Goal: Task Accomplishment & Management: Use online tool/utility

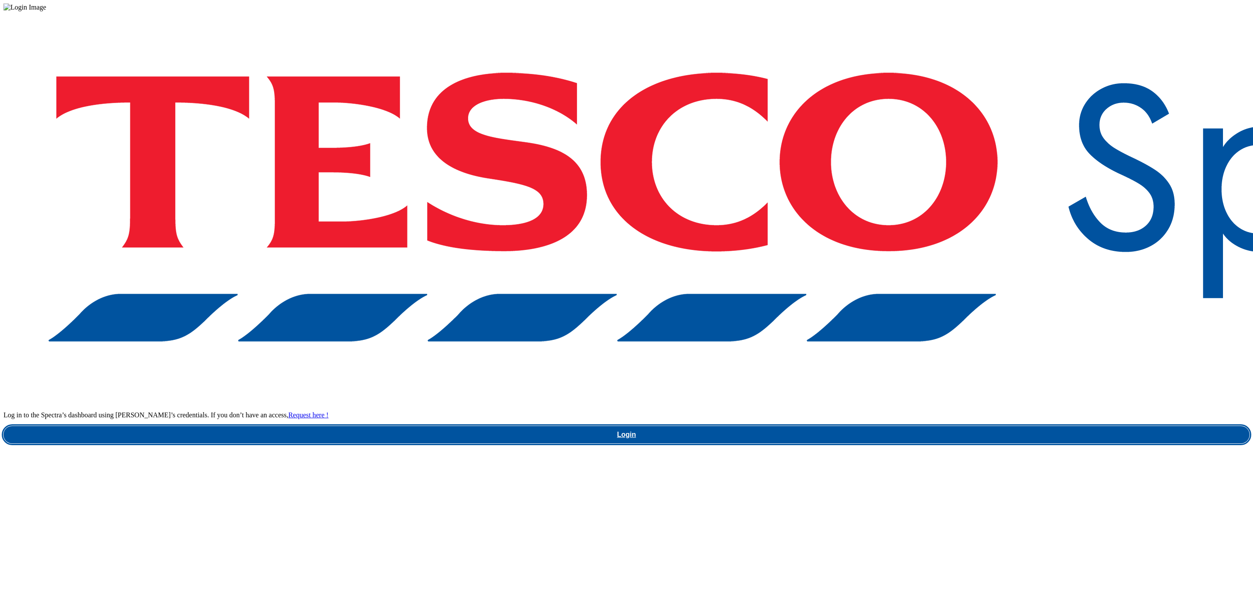
click at [893, 426] on link "Login" at bounding box center [626, 434] width 1246 height 17
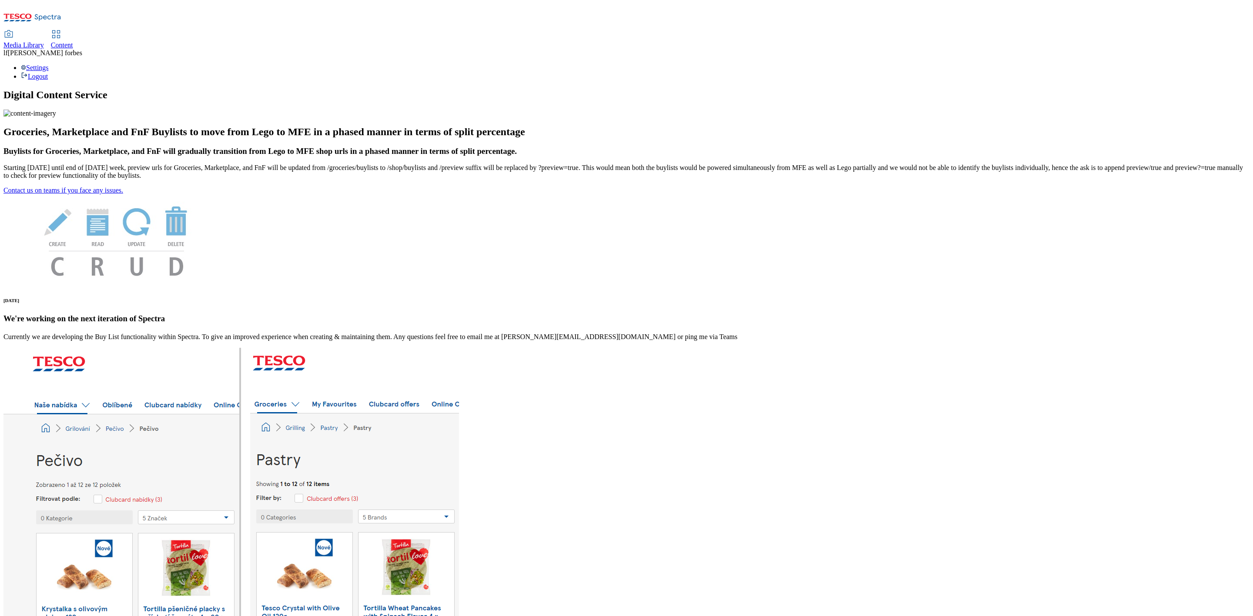
click at [73, 41] on span "Content" at bounding box center [62, 44] width 22 height 7
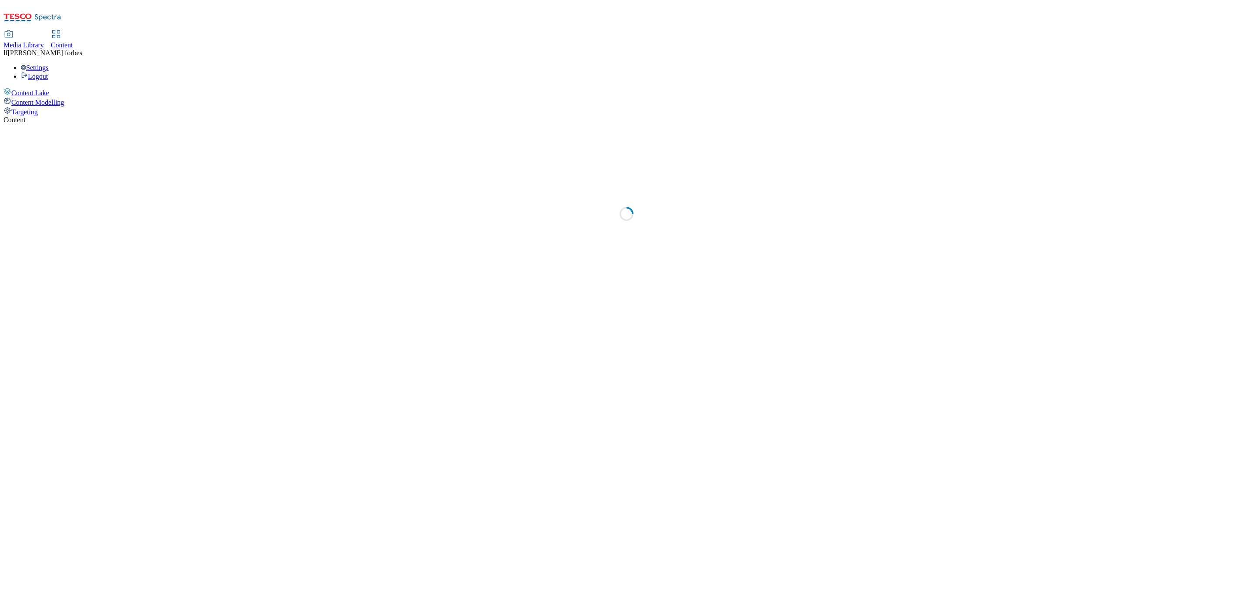
select select "ghs-[GEOGRAPHIC_DATA]"
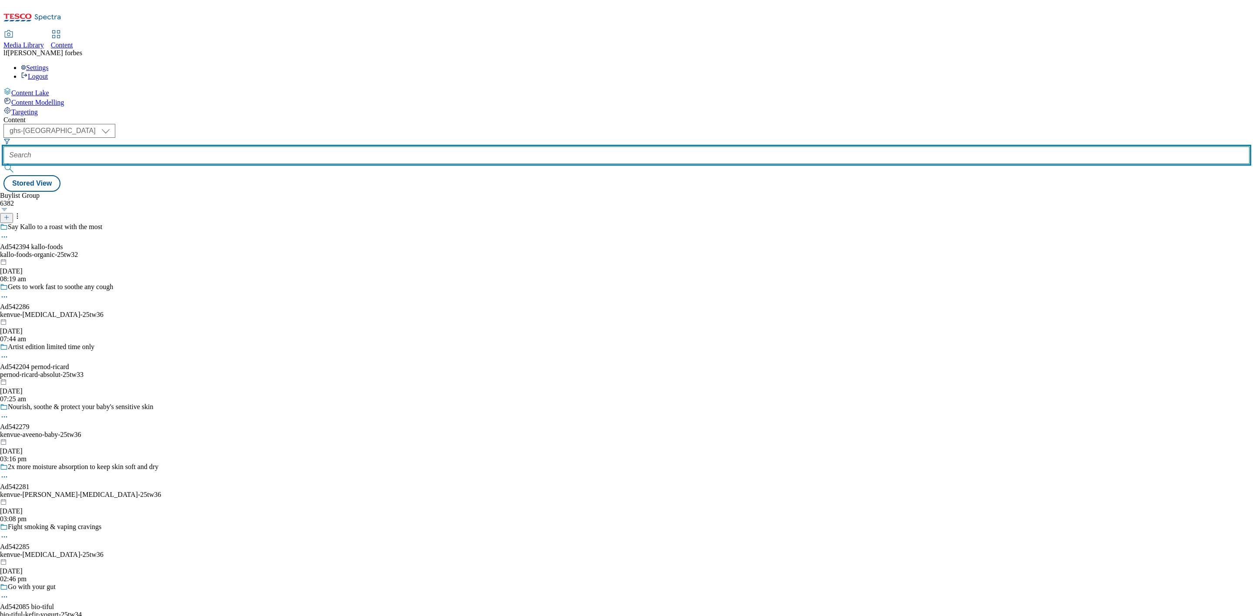
click at [225, 147] on input "text" at bounding box center [626, 155] width 1246 height 17
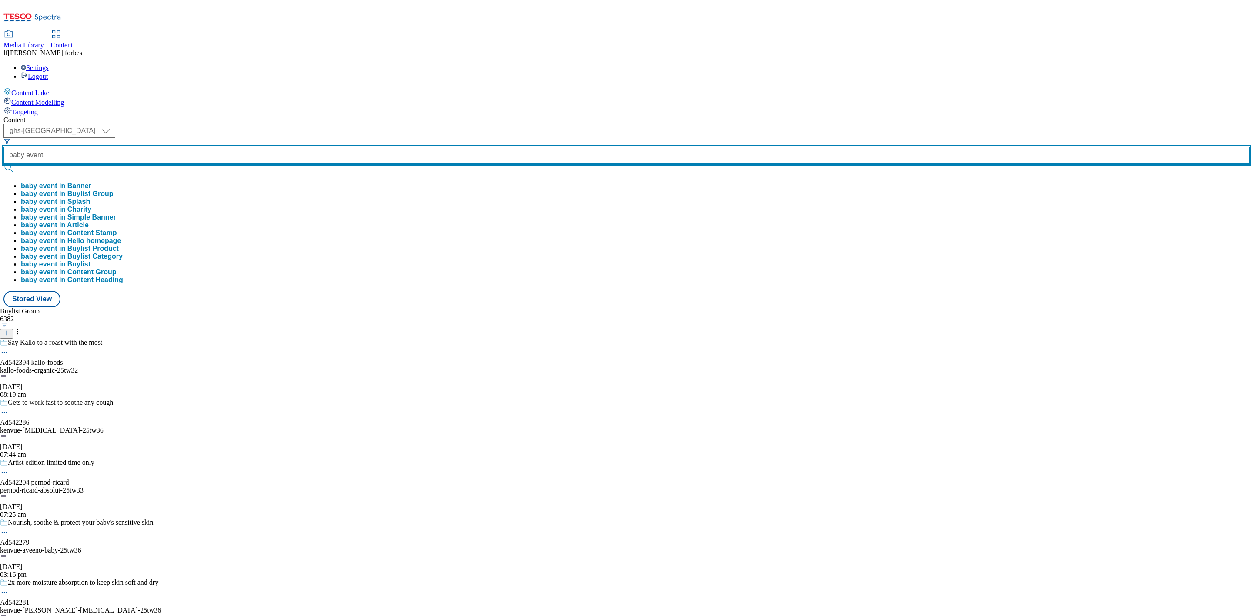
type input "baby event"
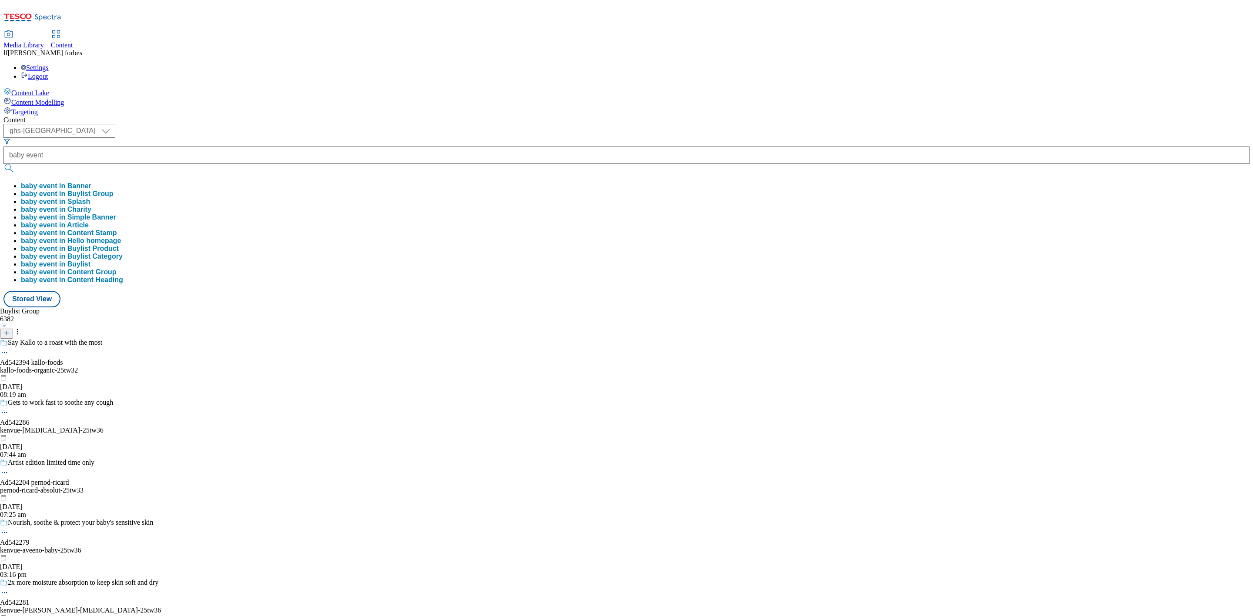
click at [16, 164] on button "submit" at bounding box center [9, 168] width 12 height 9
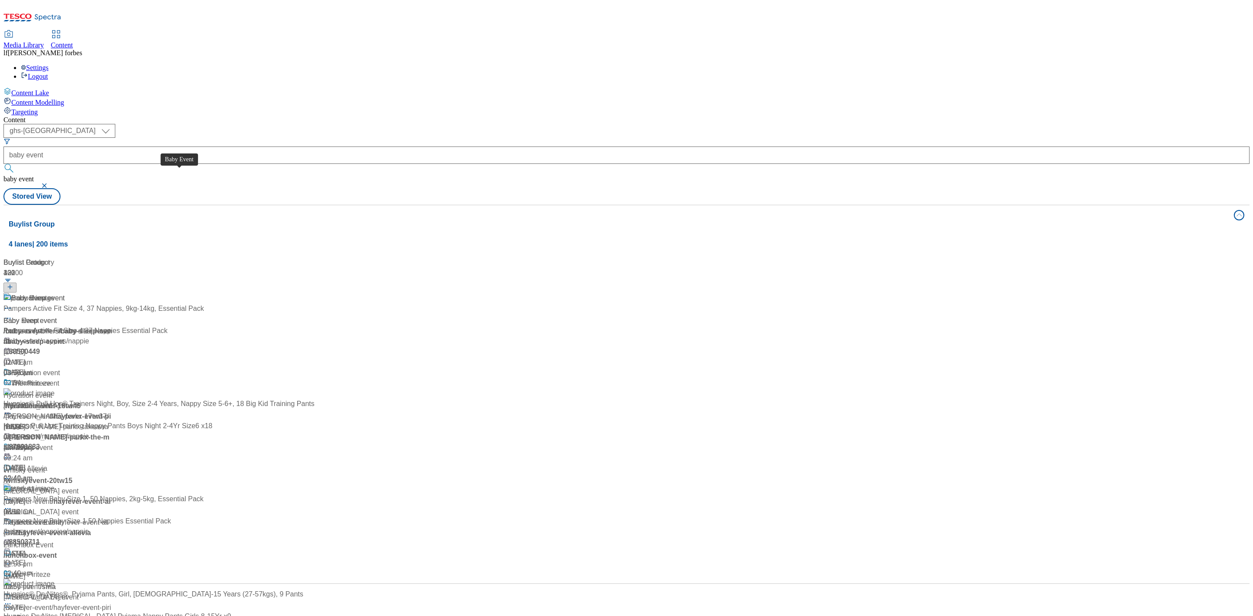
click at [47, 293] on div "Baby Event" at bounding box center [29, 298] width 36 height 10
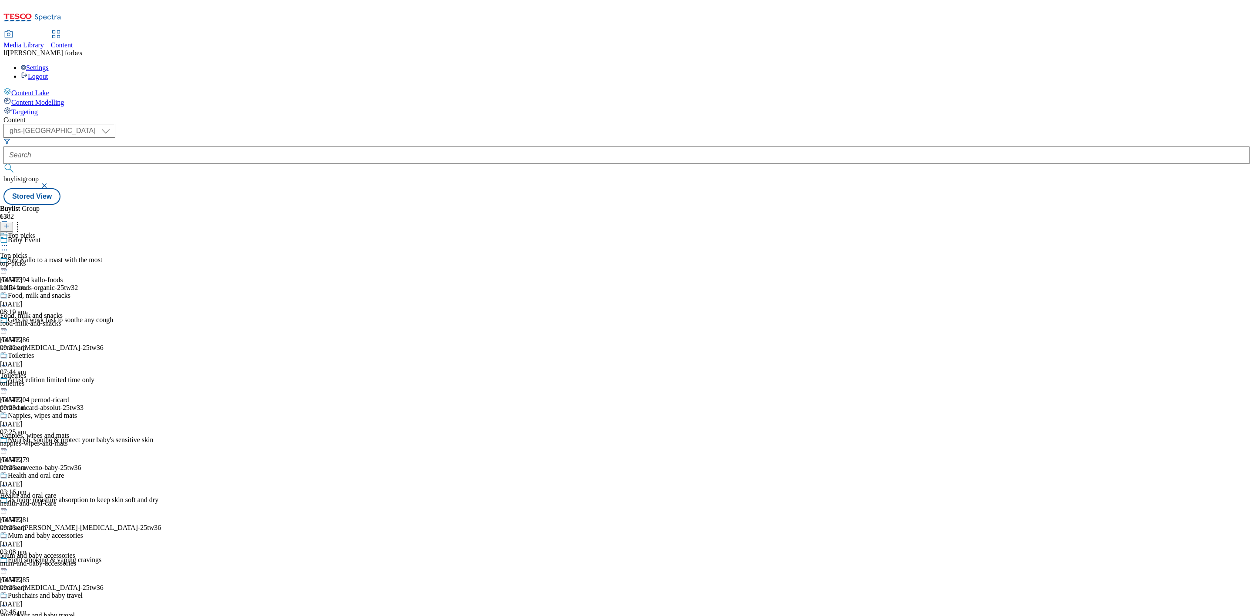
scroll to position [392, 0]
click at [83, 592] on div "Pushchairs and baby travel" at bounding box center [45, 596] width 75 height 8
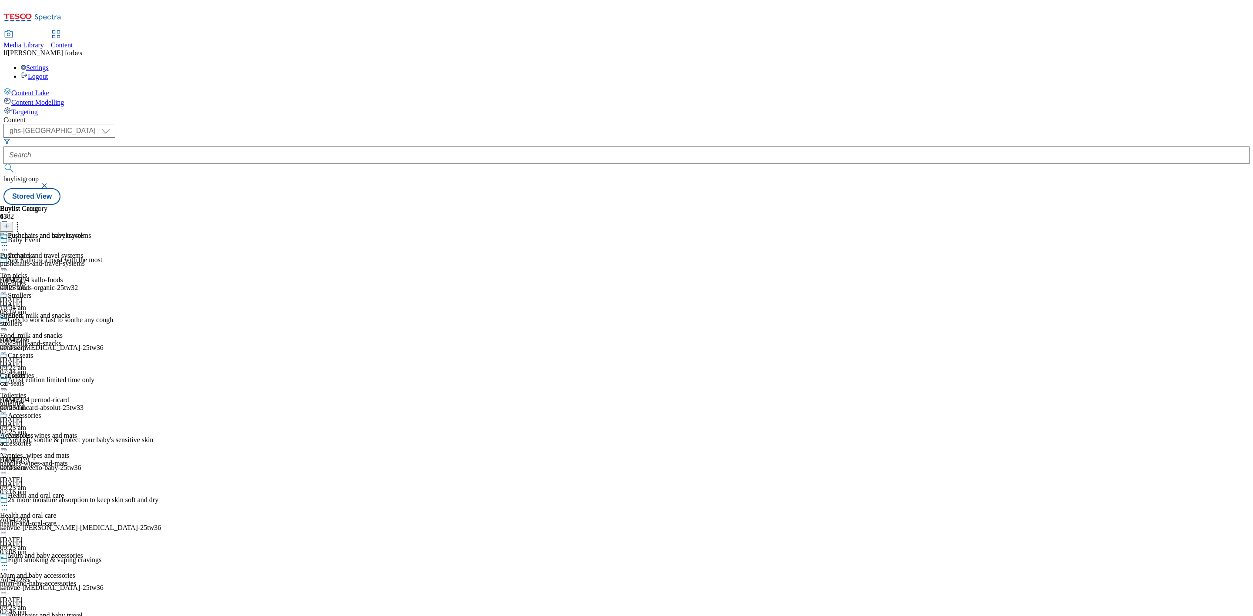
click at [91, 232] on div "Pushchairs and travel systems Pushchairs and travel systems pushchairs-and-trav…" at bounding box center [45, 262] width 91 height 60
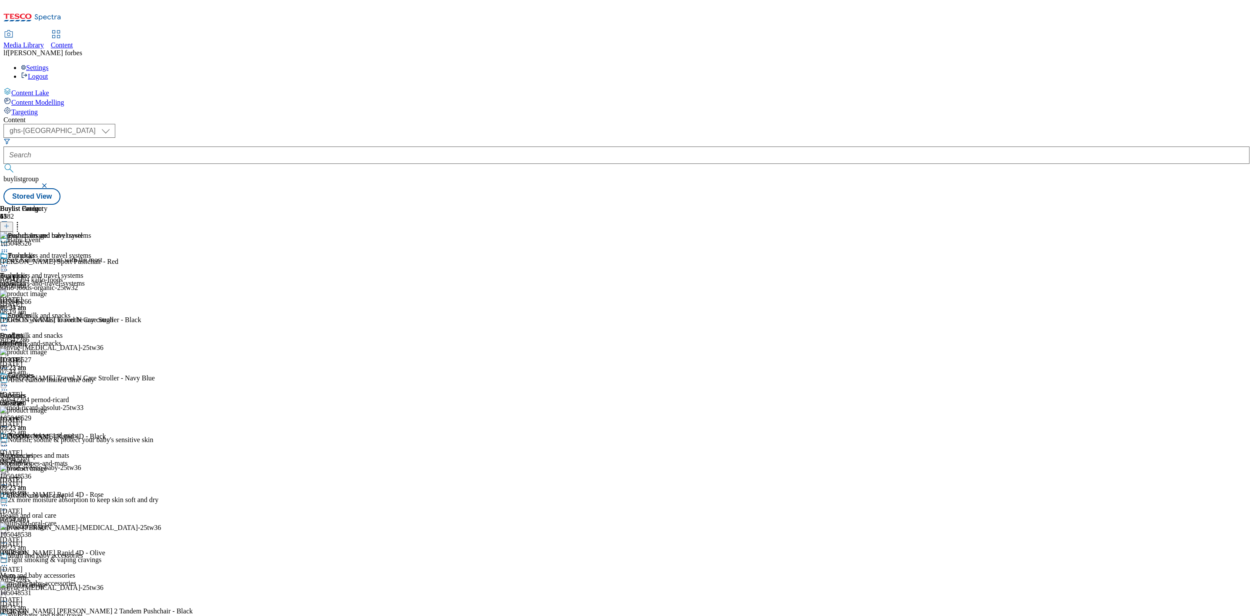
click at [9, 261] on icon at bounding box center [4, 265] width 9 height 9
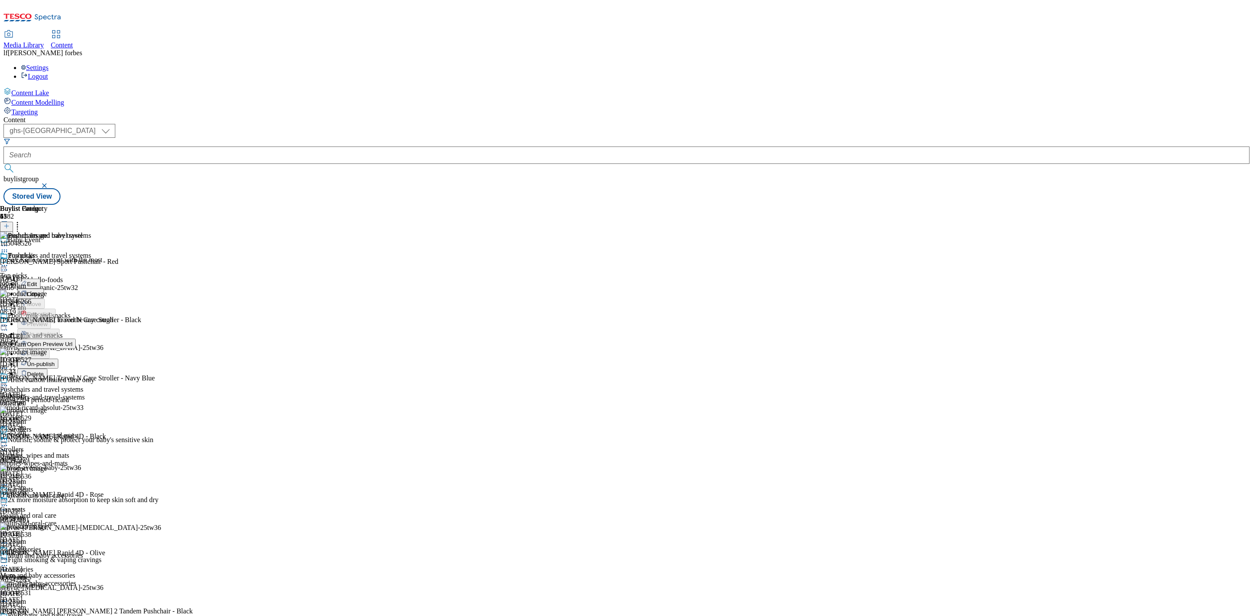
click at [55, 361] on span "Un-publish" at bounding box center [41, 364] width 28 height 7
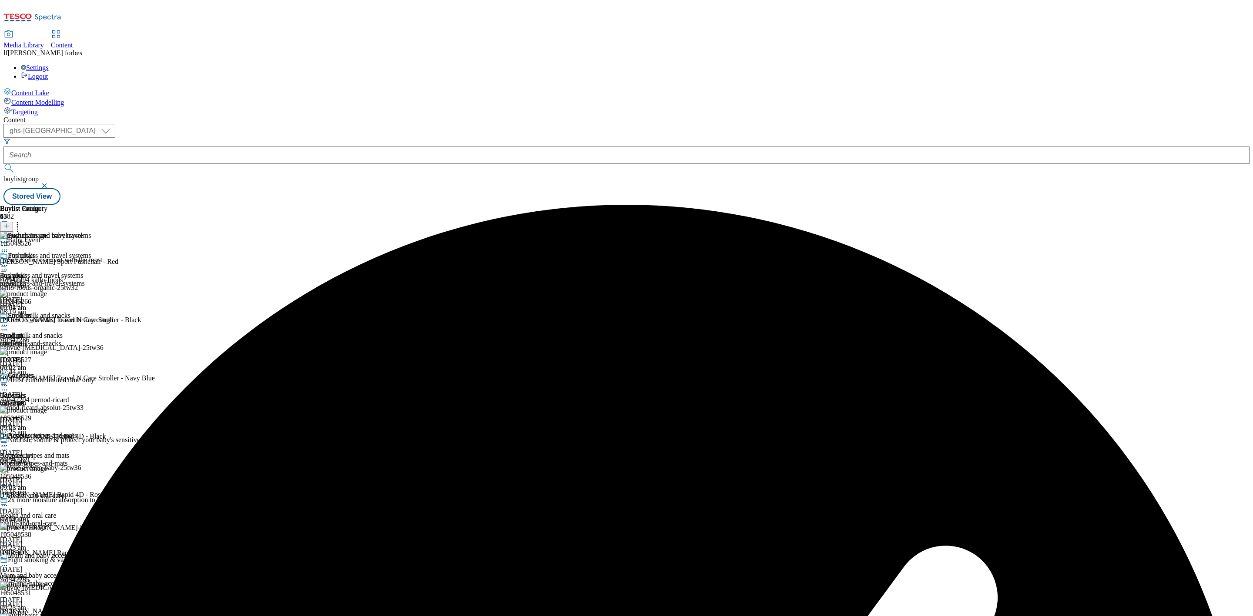
click at [9, 261] on icon at bounding box center [4, 265] width 9 height 9
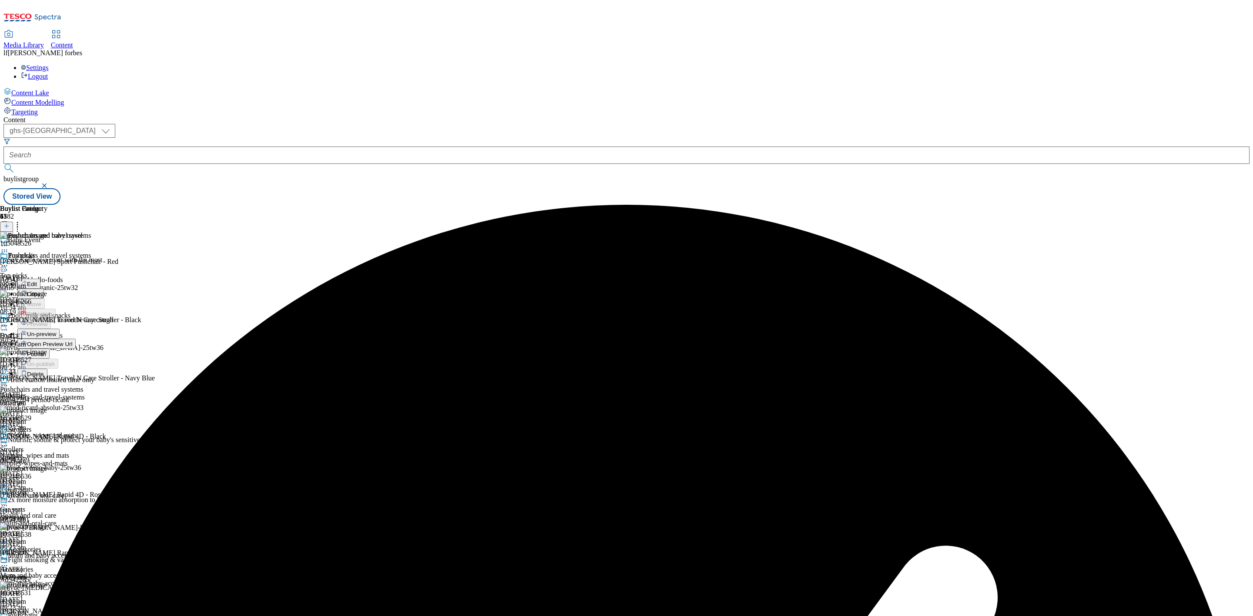
click at [56, 331] on span "Un-preview" at bounding box center [41, 334] width 29 height 7
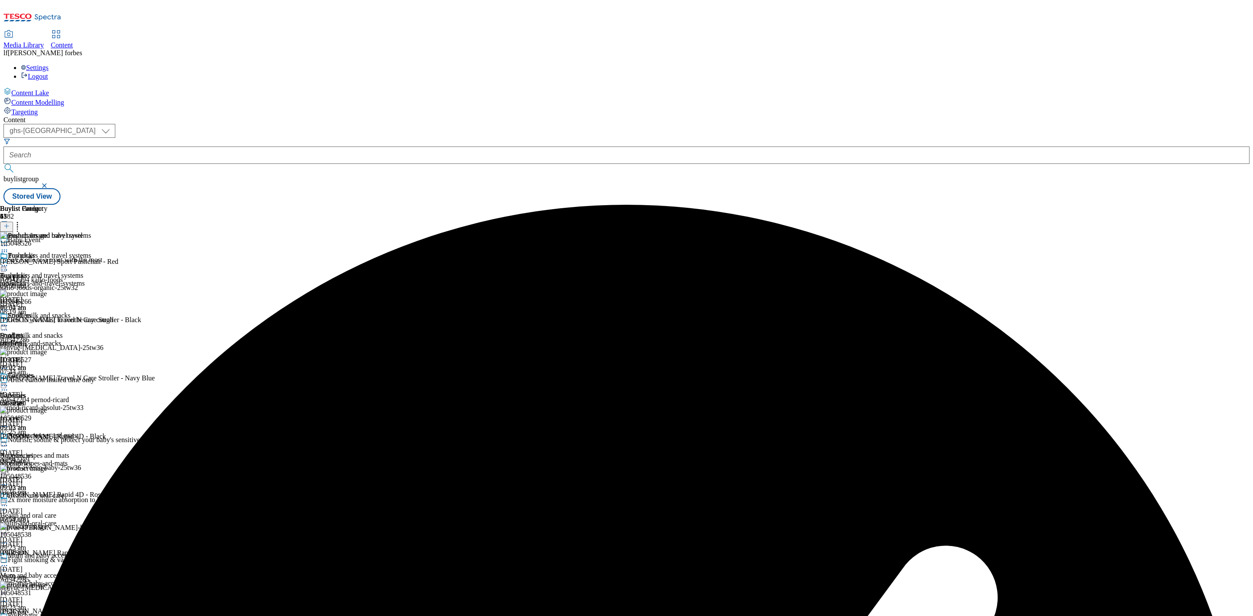
click at [9, 261] on icon at bounding box center [4, 265] width 9 height 9
click at [47, 321] on span "Preview" at bounding box center [37, 324] width 20 height 7
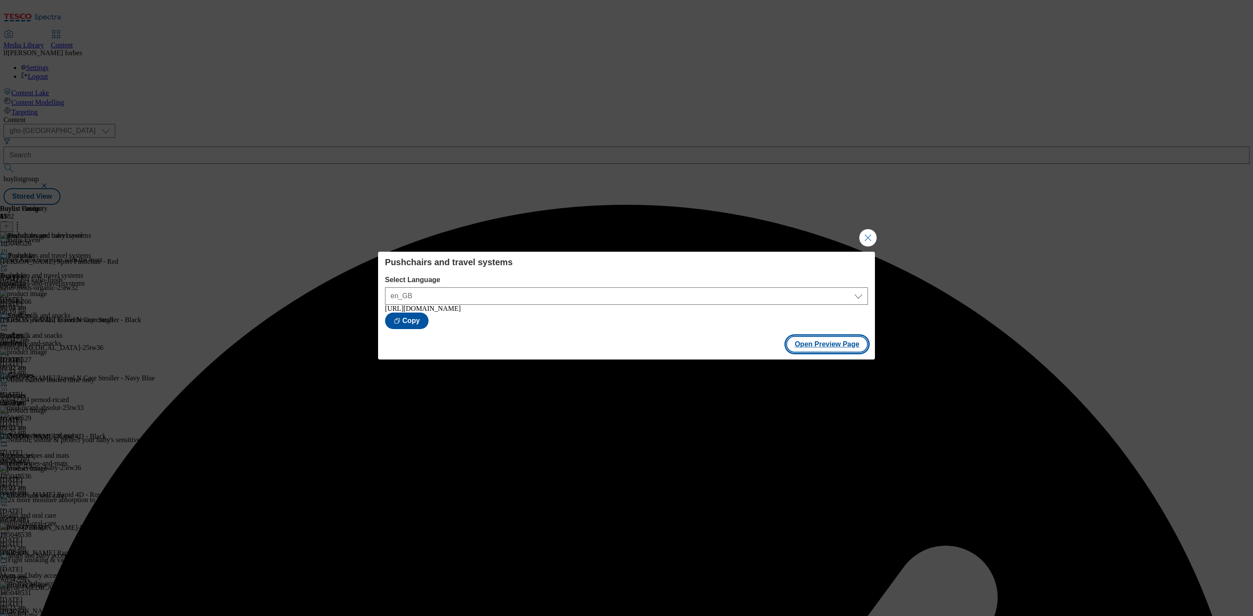
click at [839, 346] on button "Open Preview Page" at bounding box center [827, 344] width 82 height 17
click at [867, 237] on button "Close Modal" at bounding box center [867, 237] width 17 height 17
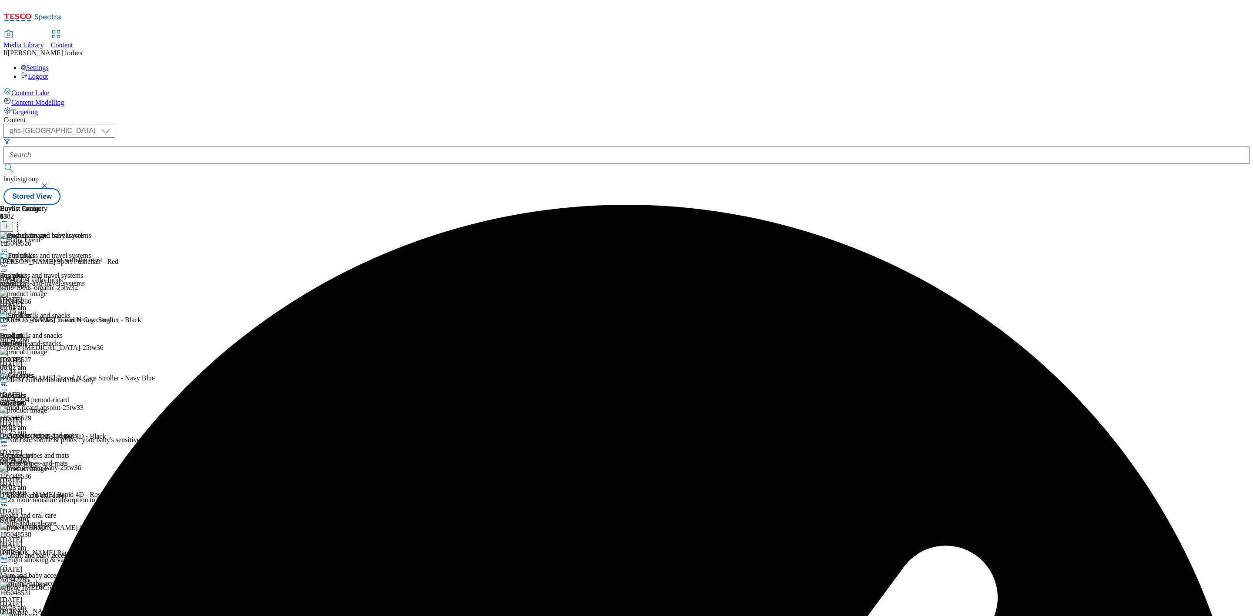
click at [9, 261] on icon at bounding box center [4, 265] width 9 height 9
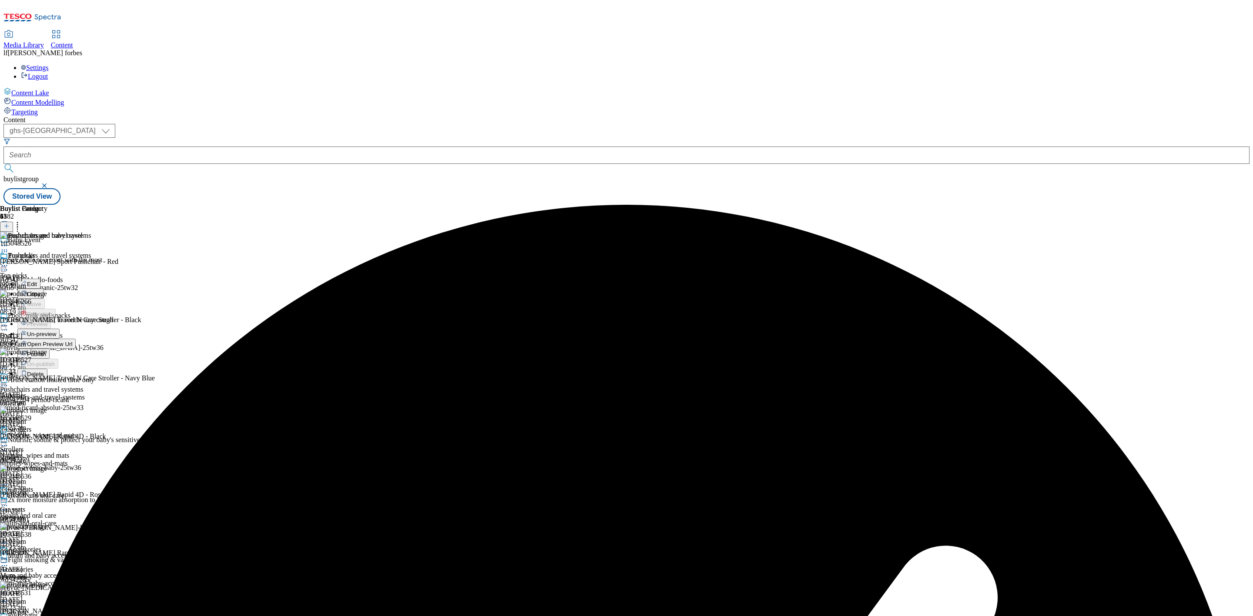
click at [46, 351] on span "Publish" at bounding box center [36, 354] width 19 height 7
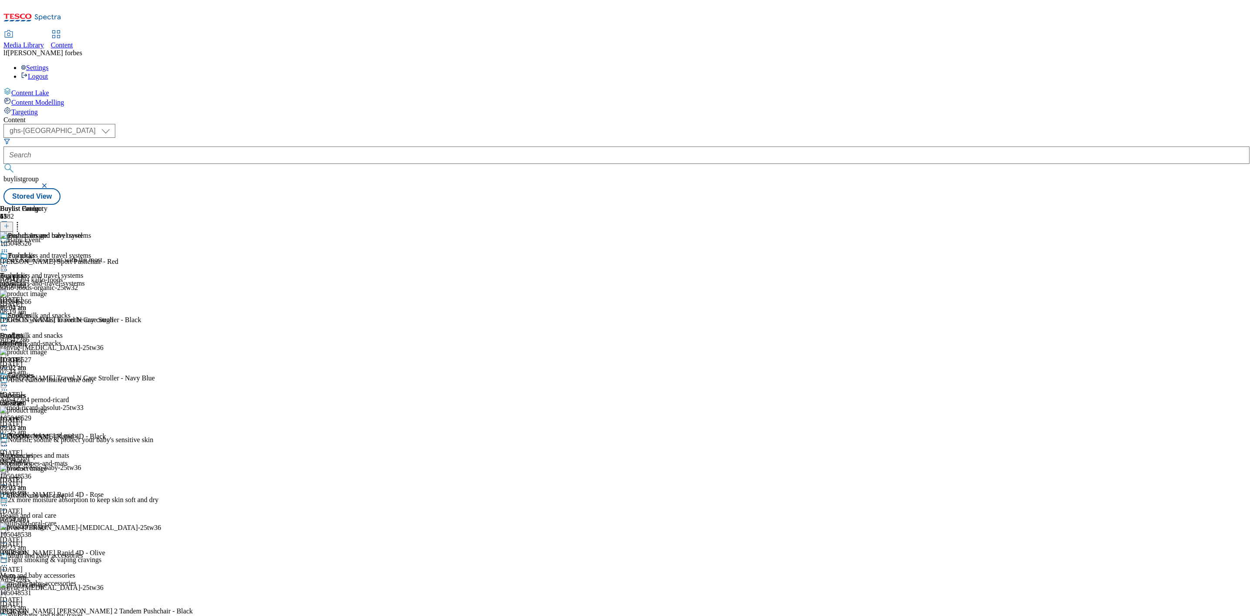
scroll to position [522, 0]
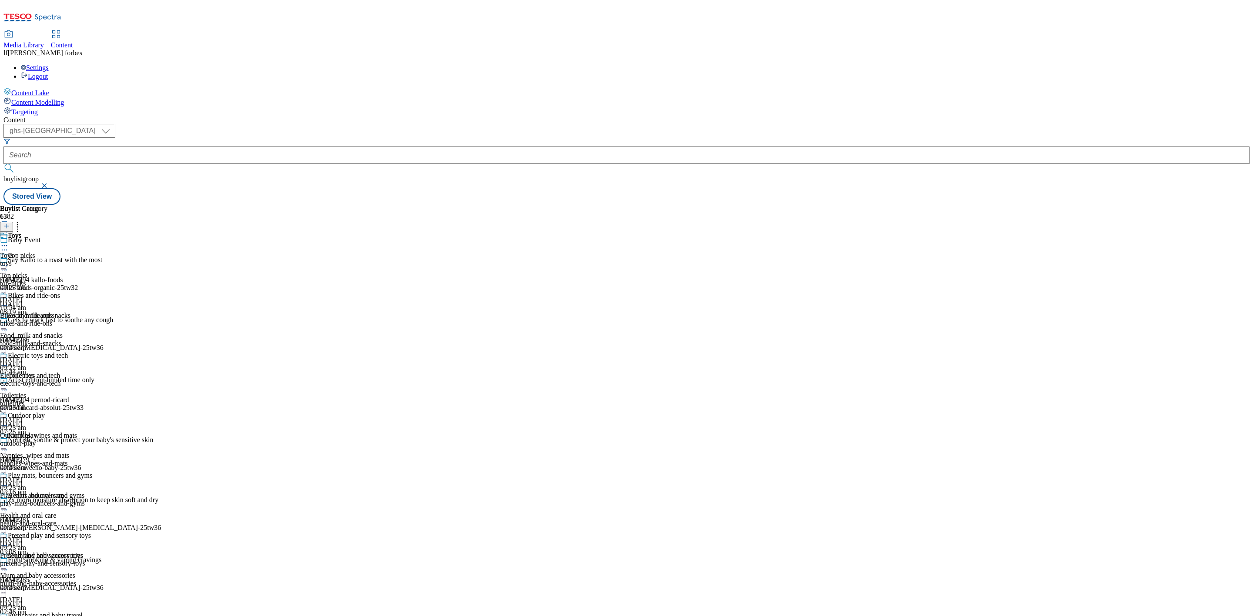
click at [21, 232] on div "Toys" at bounding box center [14, 236] width 13 height 8
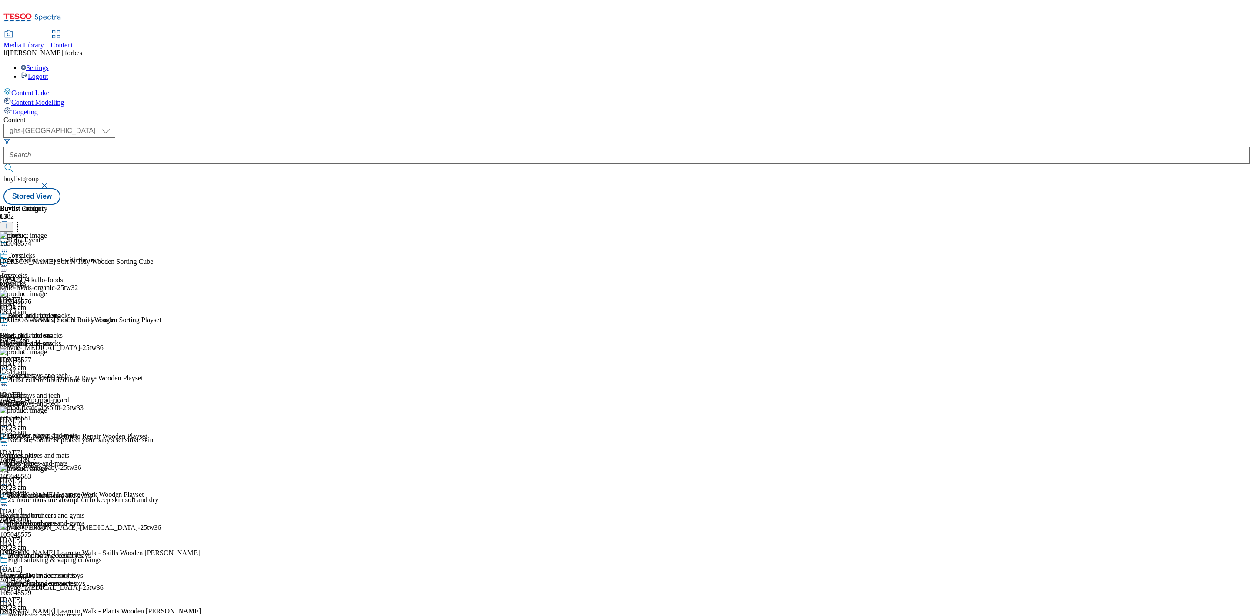
click at [9, 261] on icon at bounding box center [4, 265] width 9 height 9
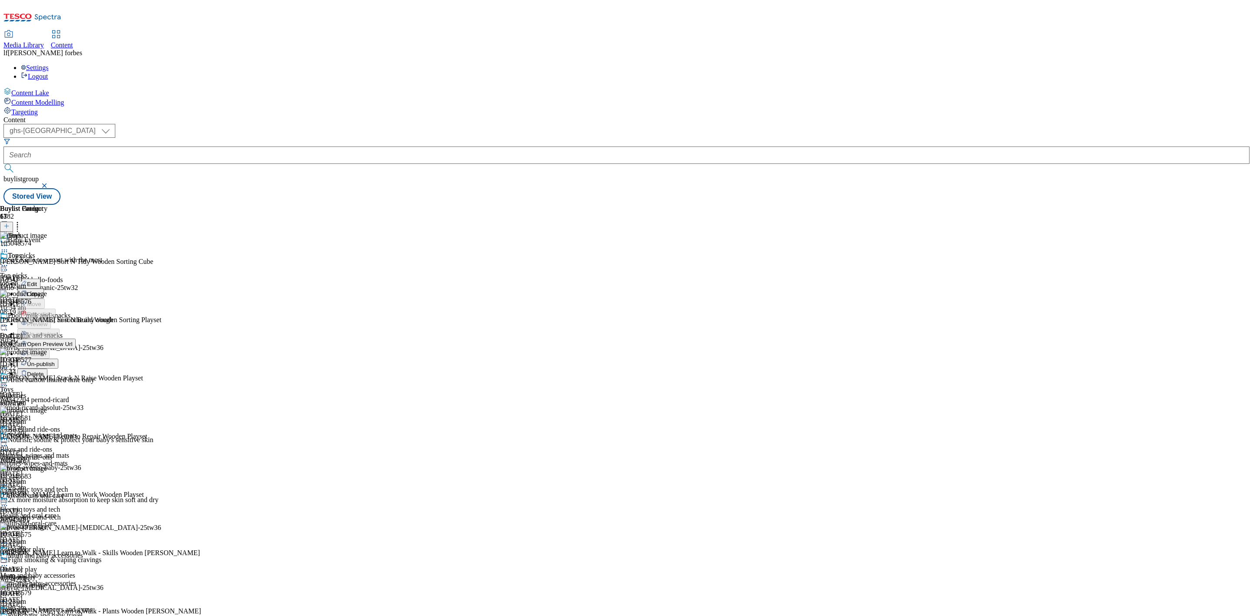
click at [55, 361] on span "Un-publish" at bounding box center [41, 364] width 28 height 7
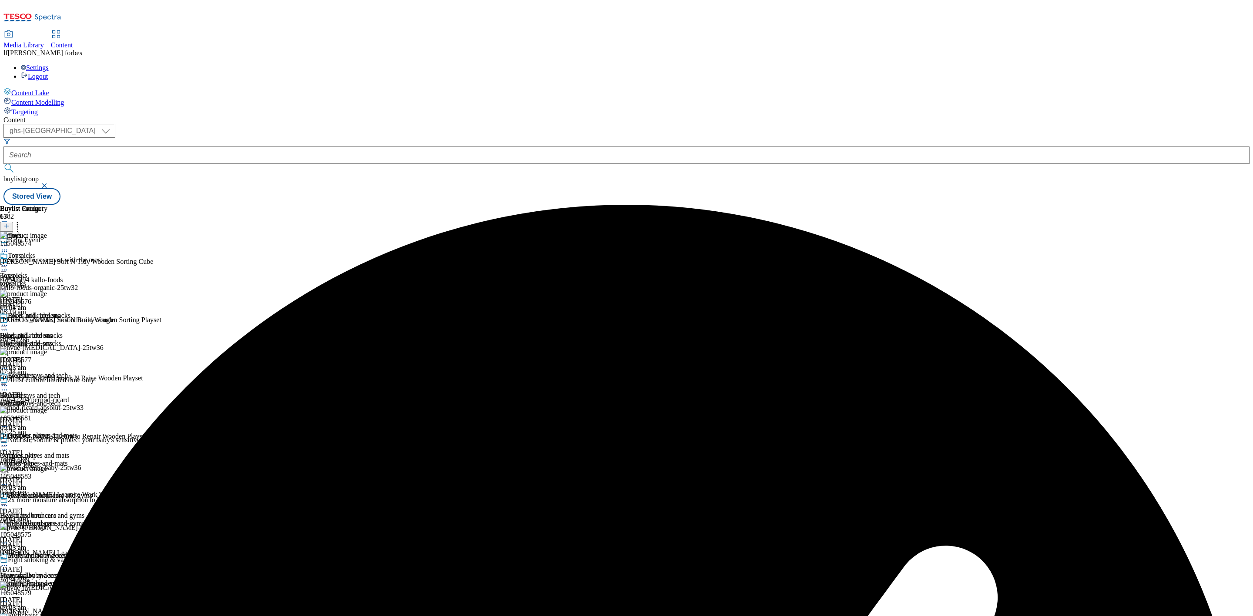
click at [9, 261] on icon at bounding box center [4, 265] width 9 height 9
click at [56, 331] on span "Un-preview" at bounding box center [41, 334] width 29 height 7
click at [92, 252] on div "Toys Toys toys [DATE] 09:03 am" at bounding box center [46, 282] width 92 height 60
click at [9, 261] on icon at bounding box center [4, 265] width 9 height 9
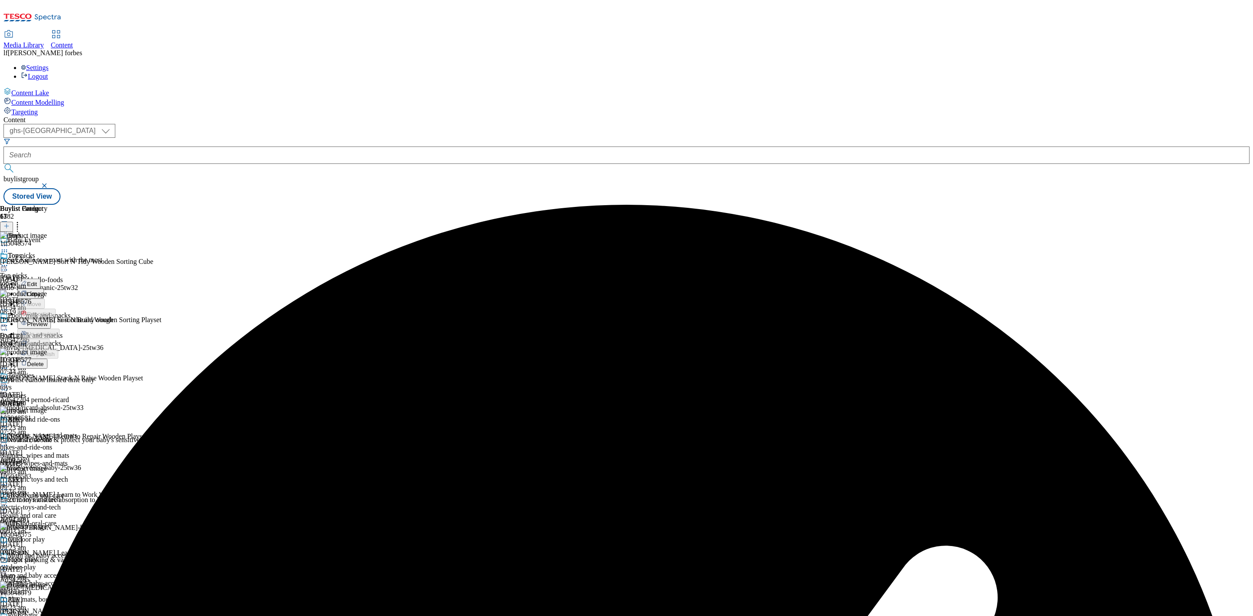
click at [51, 319] on button "Preview" at bounding box center [33, 324] width 33 height 10
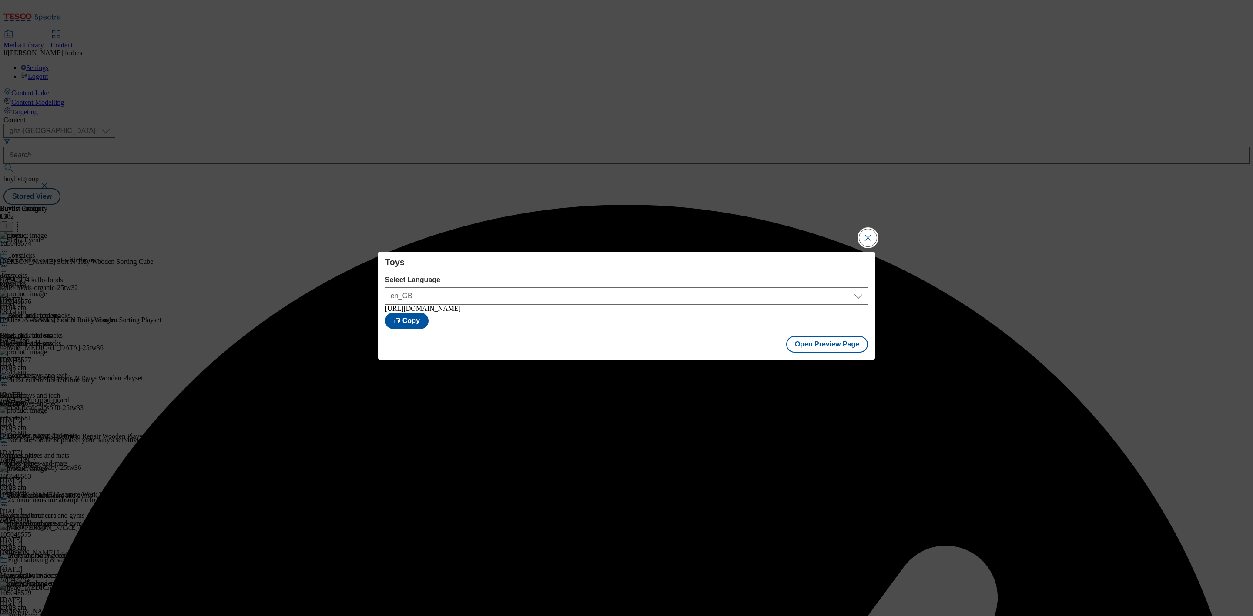
click at [862, 235] on button "Close Modal" at bounding box center [867, 237] width 17 height 17
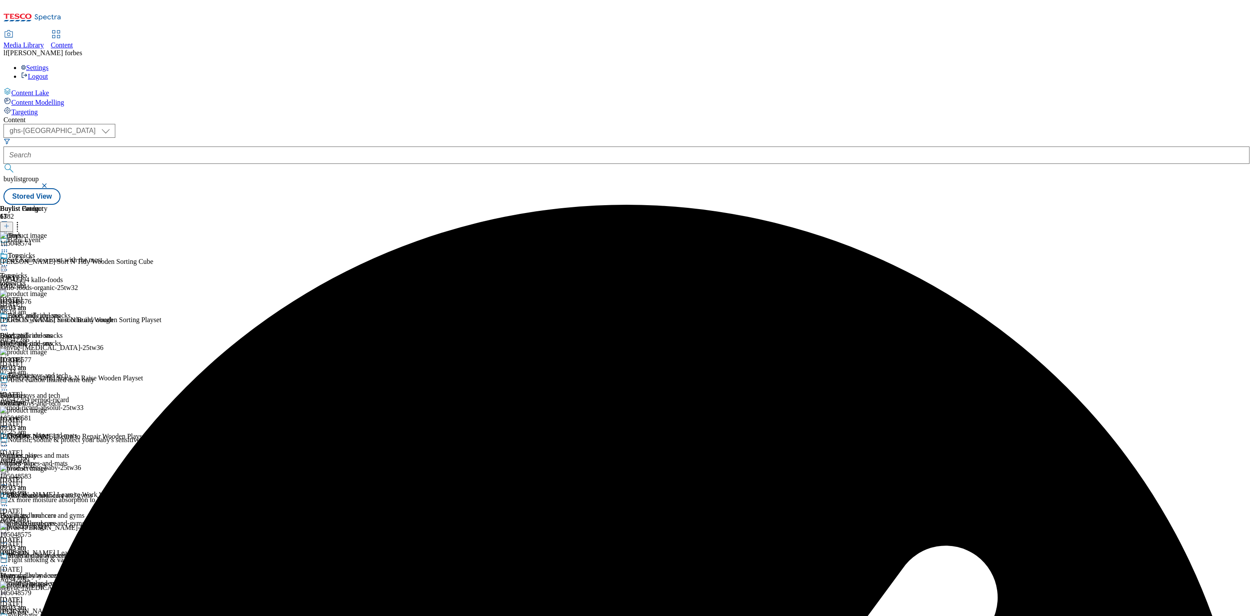
click at [9, 261] on icon at bounding box center [4, 265] width 9 height 9
click at [46, 351] on span "Publish" at bounding box center [36, 354] width 19 height 7
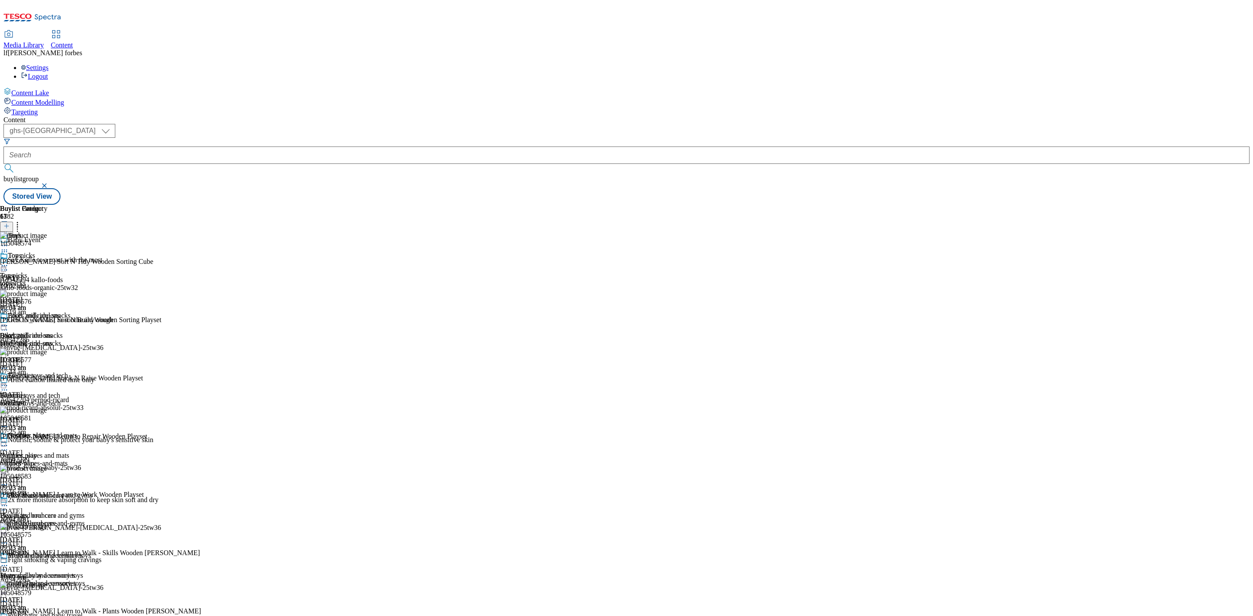
scroll to position [653, 0]
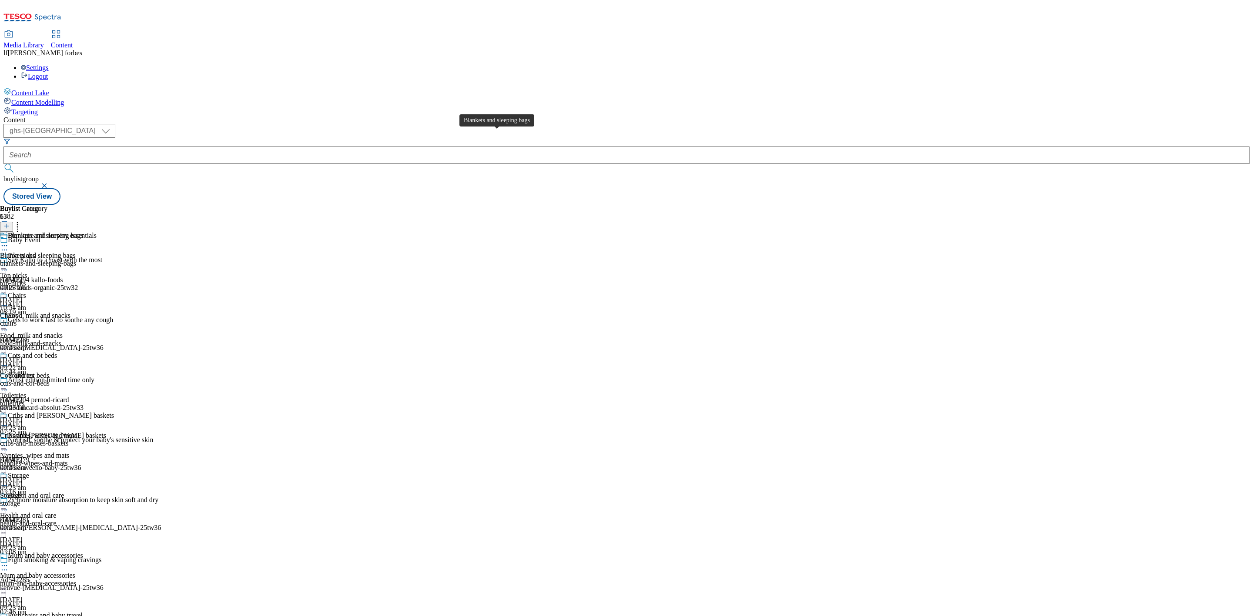
click at [84, 232] on div "Blankets and sleeping bags" at bounding box center [46, 236] width 76 height 8
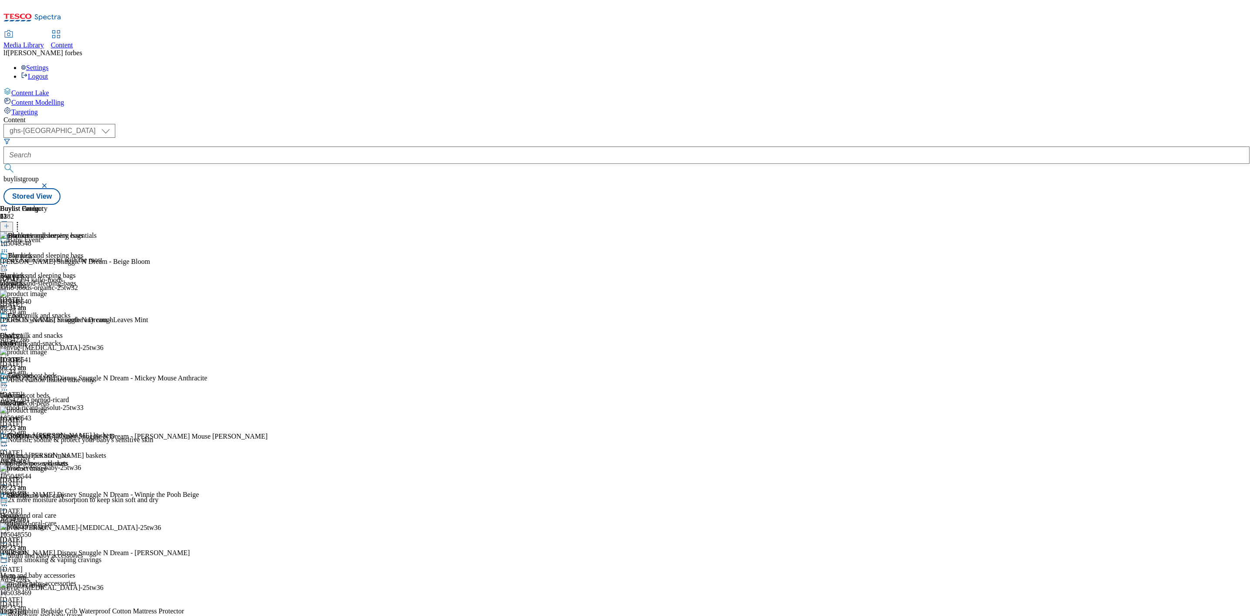
click at [114, 261] on div at bounding box center [57, 266] width 114 height 10
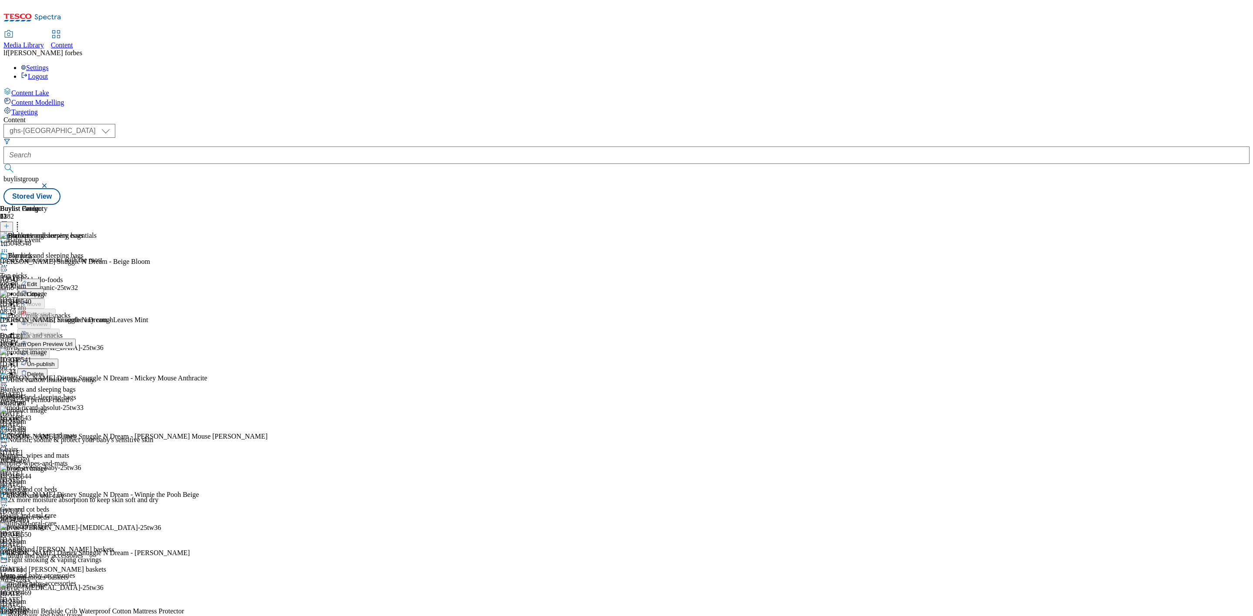
click at [55, 361] on span "Un-publish" at bounding box center [41, 364] width 28 height 7
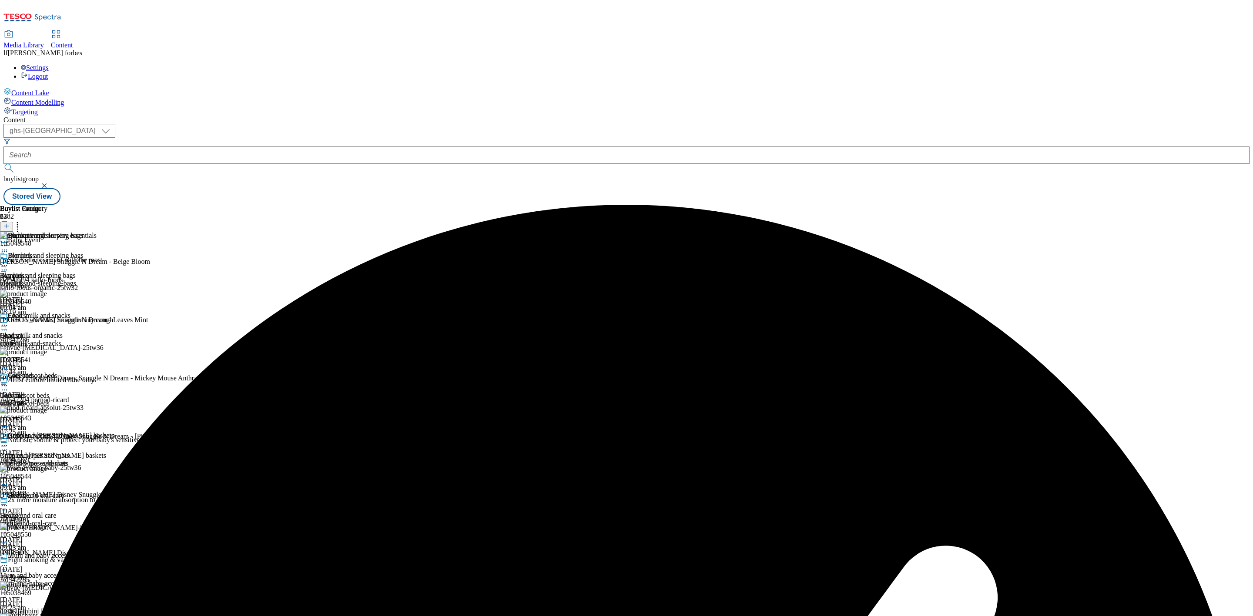
click at [9, 261] on icon at bounding box center [4, 265] width 9 height 9
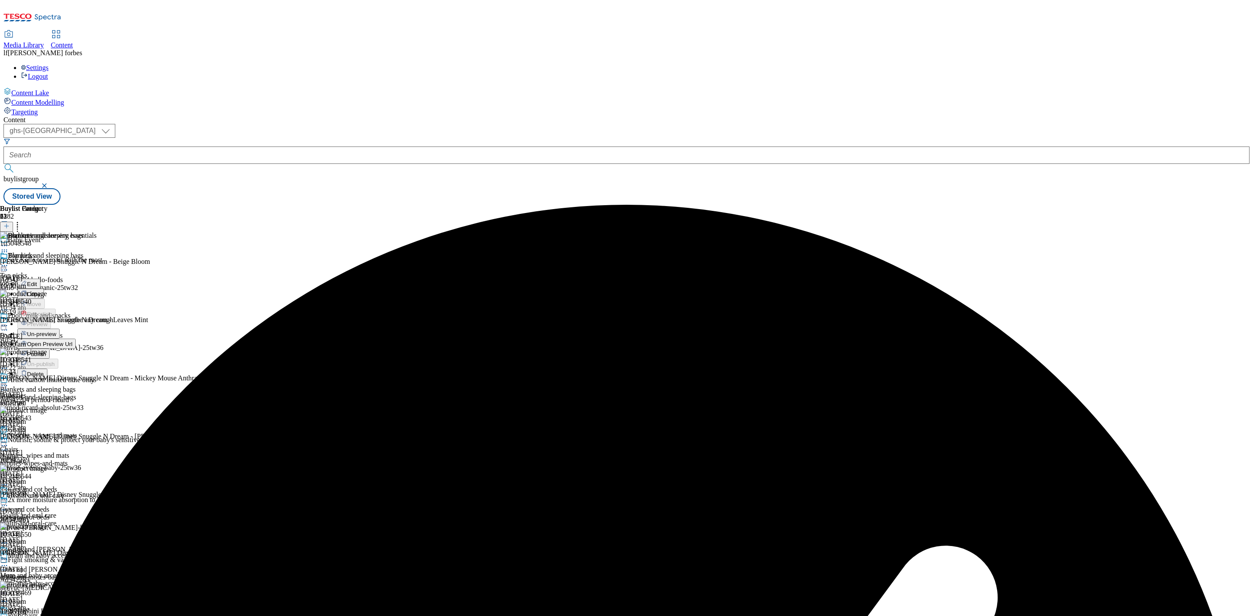
click at [56, 331] on span "Un-preview" at bounding box center [41, 334] width 29 height 7
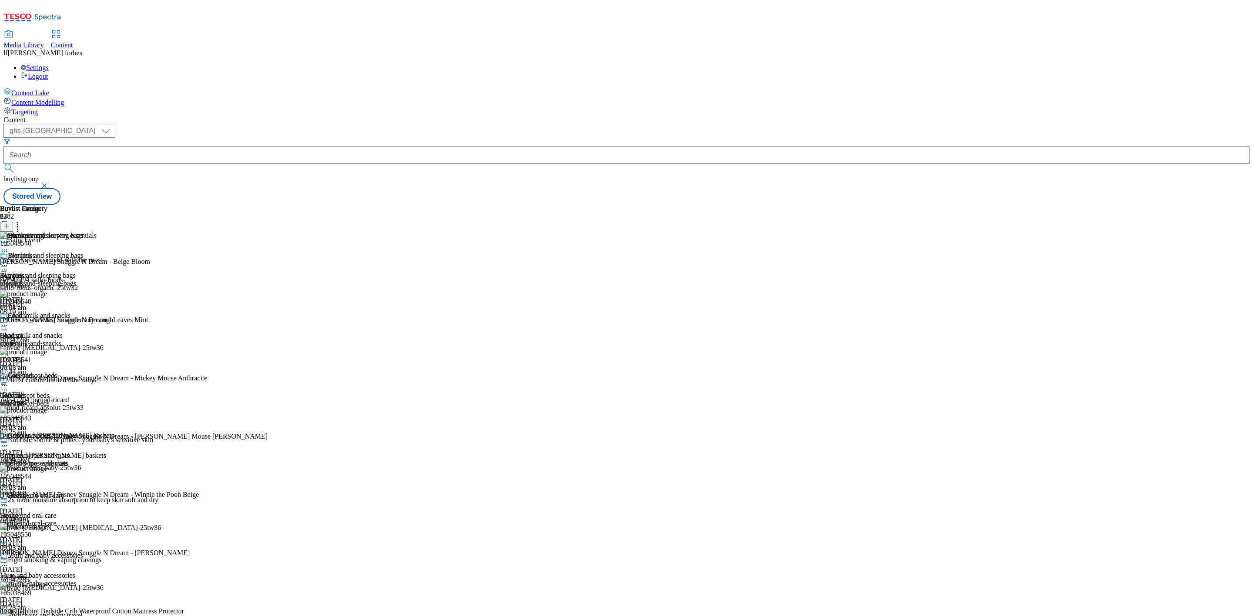
click at [9, 261] on icon at bounding box center [4, 265] width 9 height 9
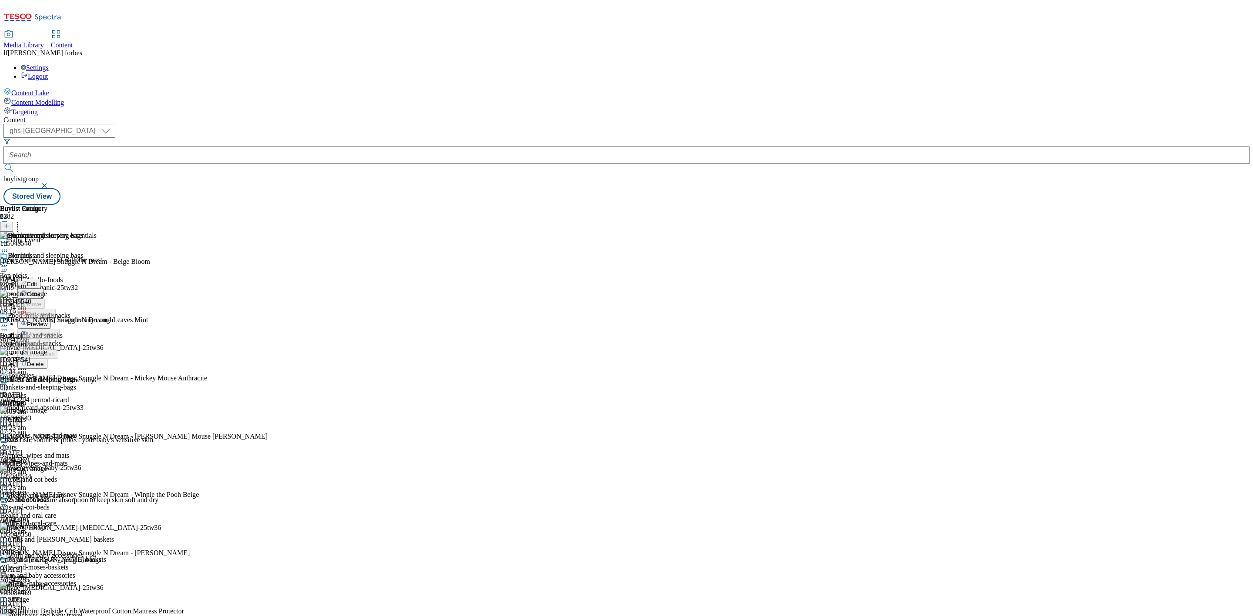
click at [47, 321] on span "Preview" at bounding box center [37, 324] width 20 height 7
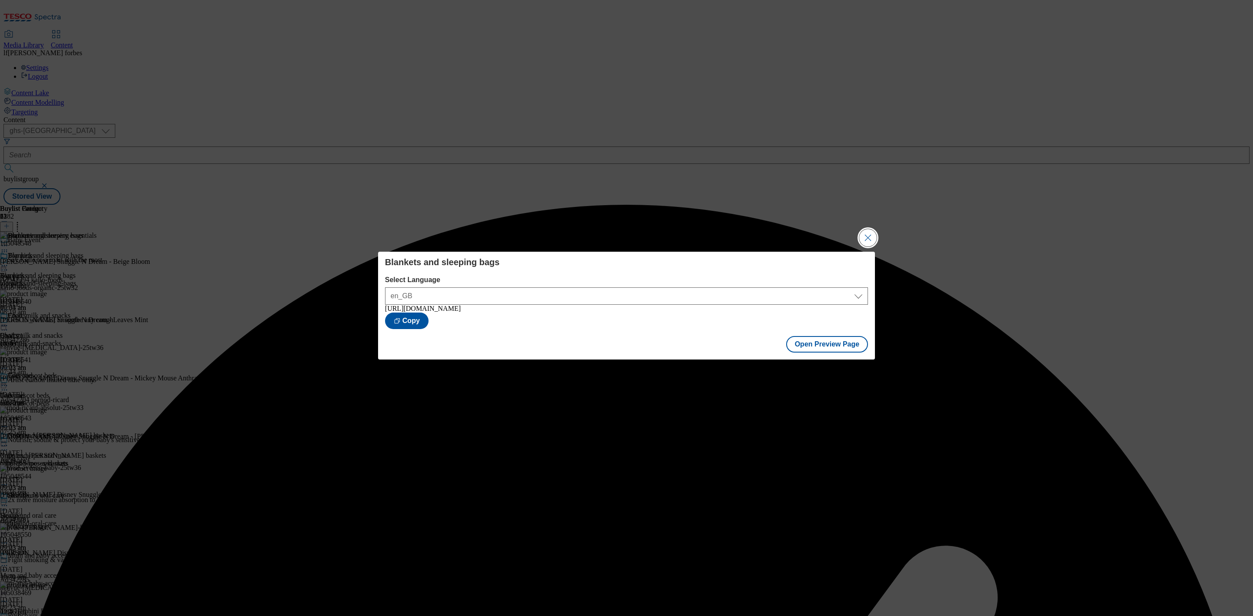
click at [874, 229] on button "Close Modal" at bounding box center [867, 237] width 17 height 17
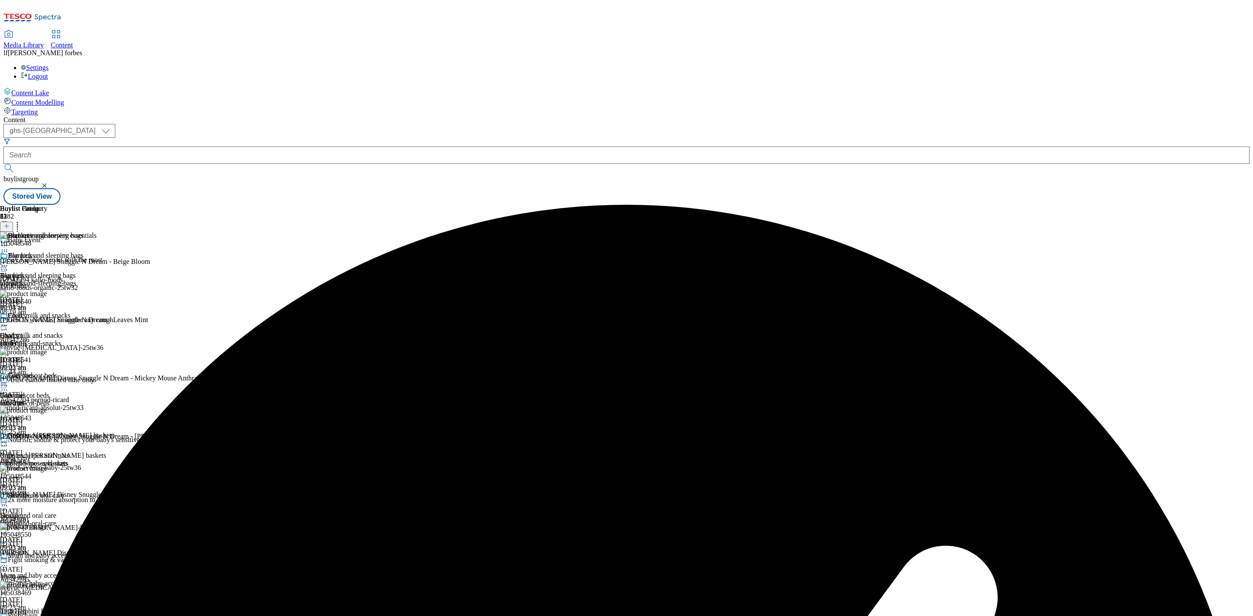
click at [114, 252] on div "Blankets and sleeping bags" at bounding box center [57, 262] width 114 height 20
click at [9, 261] on icon at bounding box center [4, 265] width 9 height 9
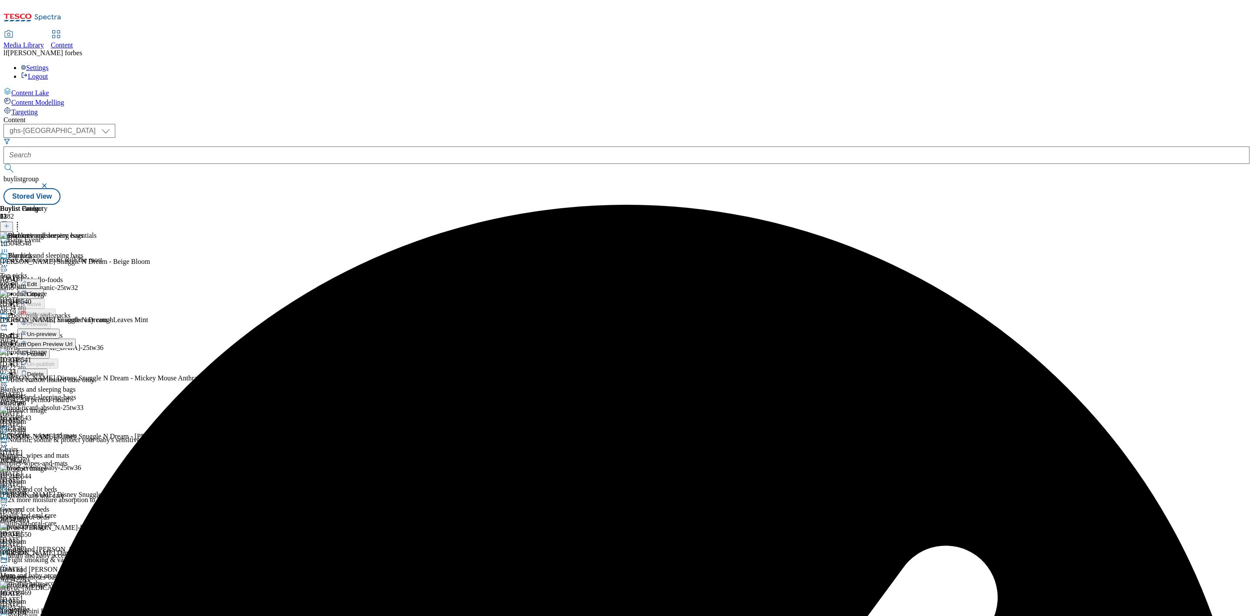
click at [46, 351] on span "Publish" at bounding box center [36, 354] width 19 height 7
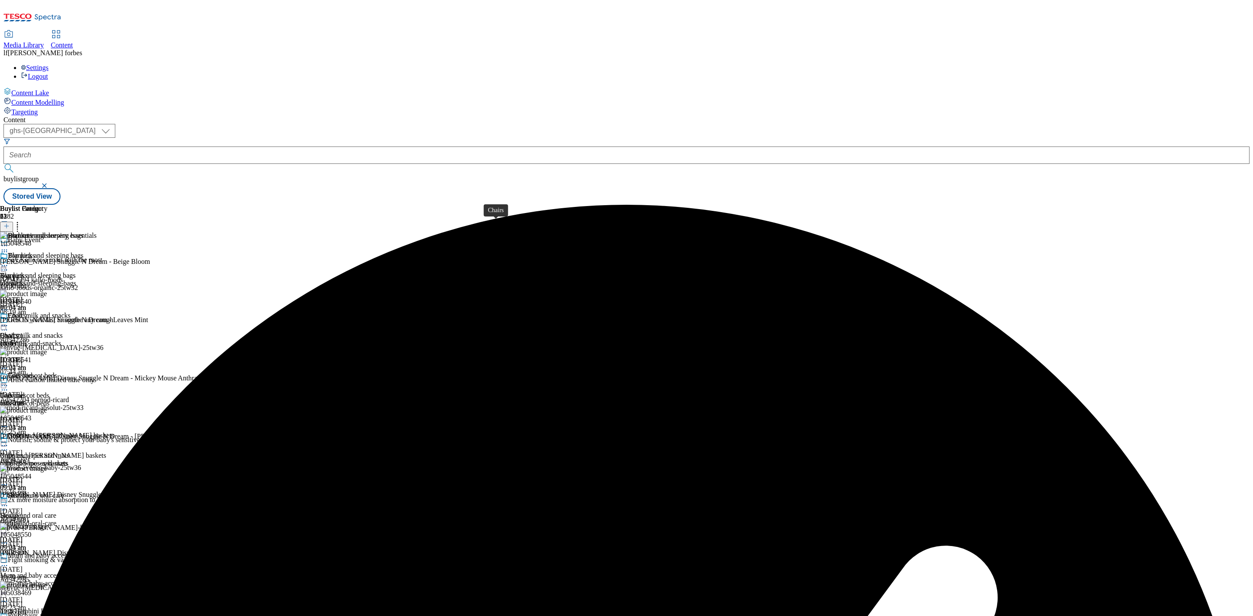
click at [26, 312] on div "Chairs" at bounding box center [17, 316] width 18 height 8
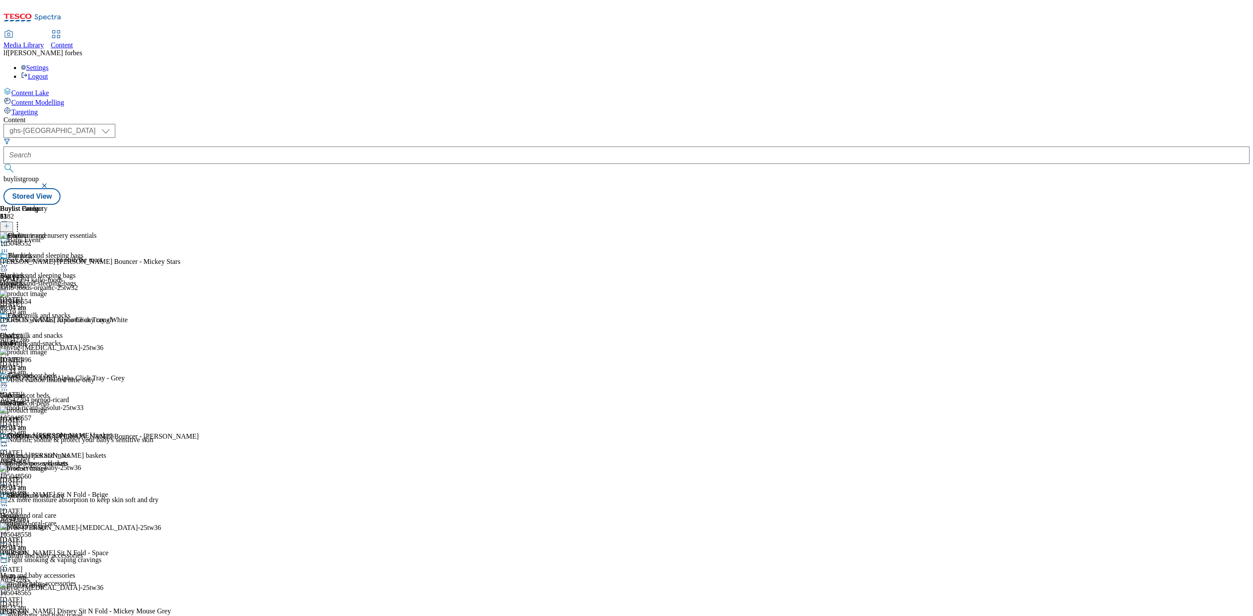
click at [114, 312] on div "Chairs" at bounding box center [57, 322] width 114 height 20
click at [9, 321] on icon at bounding box center [4, 325] width 9 height 9
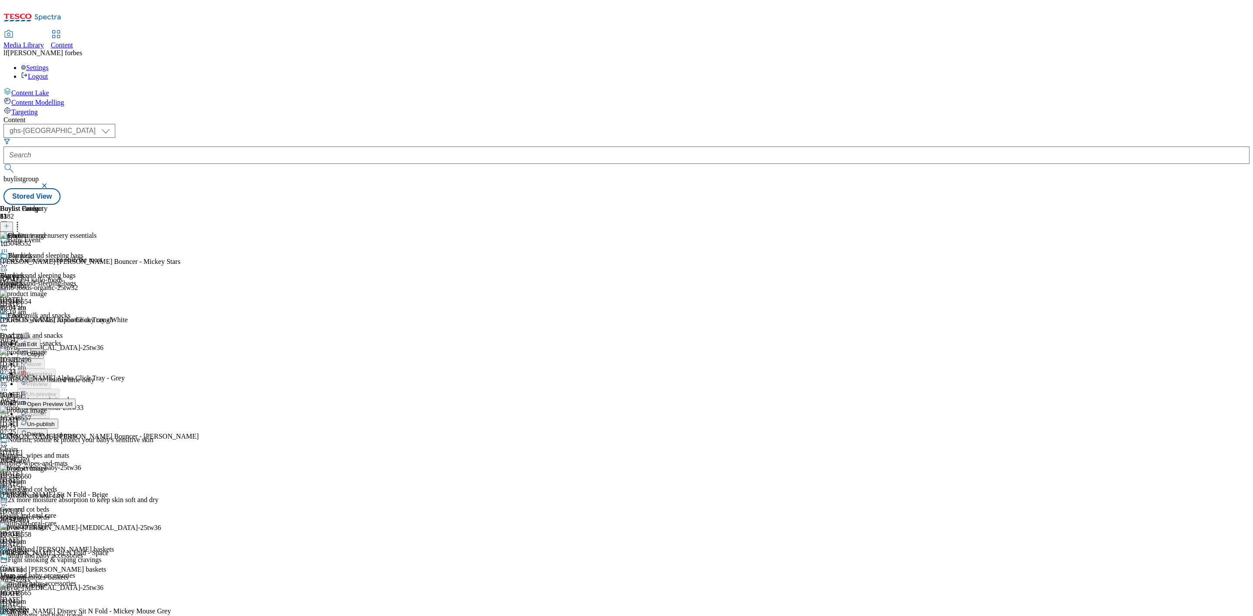
click at [55, 421] on span "Un-publish" at bounding box center [41, 424] width 28 height 7
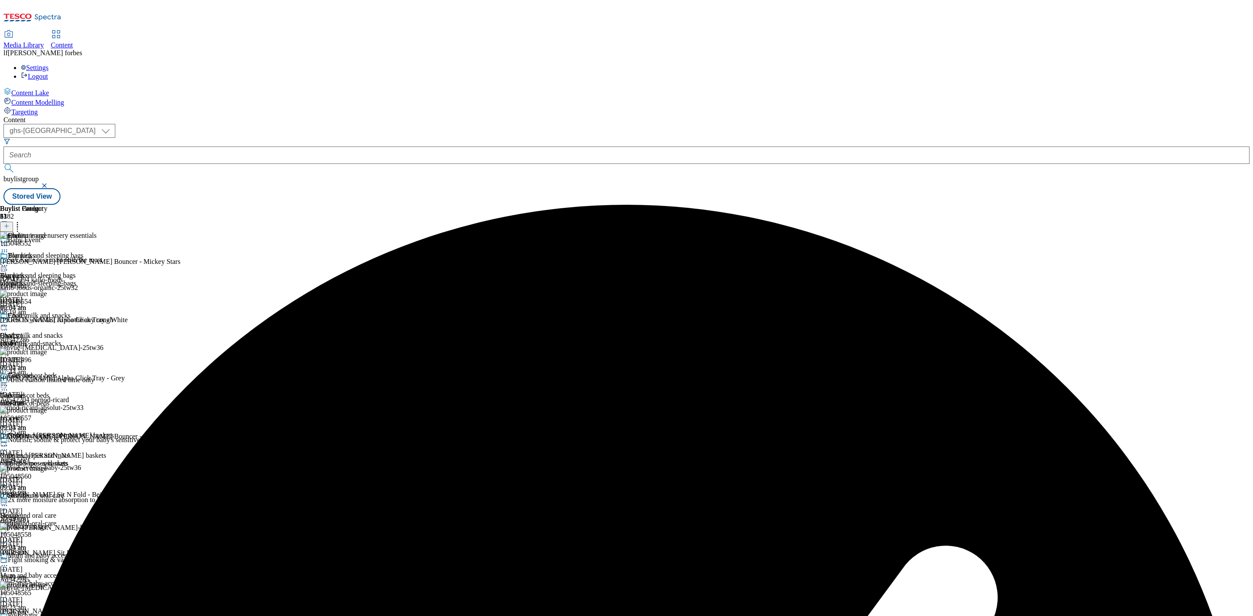
click at [5, 325] on circle at bounding box center [4, 325] width 1 height 1
click at [56, 391] on span "Un-preview" at bounding box center [41, 394] width 29 height 7
click at [114, 321] on div at bounding box center [57, 326] width 114 height 10
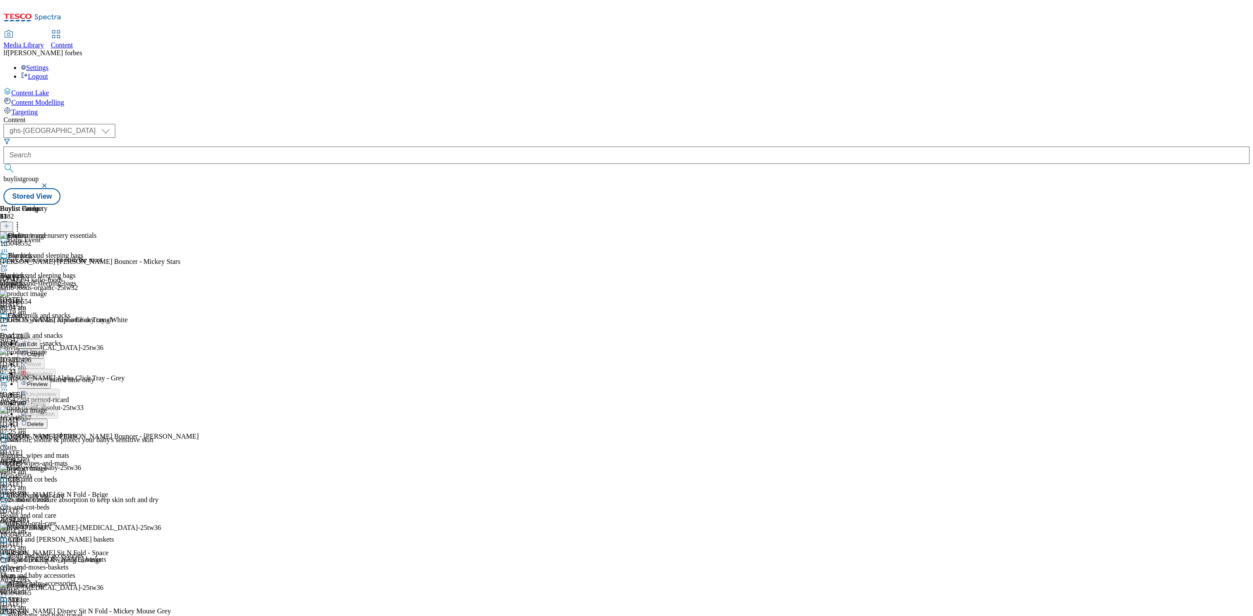
click at [47, 381] on span "Preview" at bounding box center [37, 384] width 20 height 7
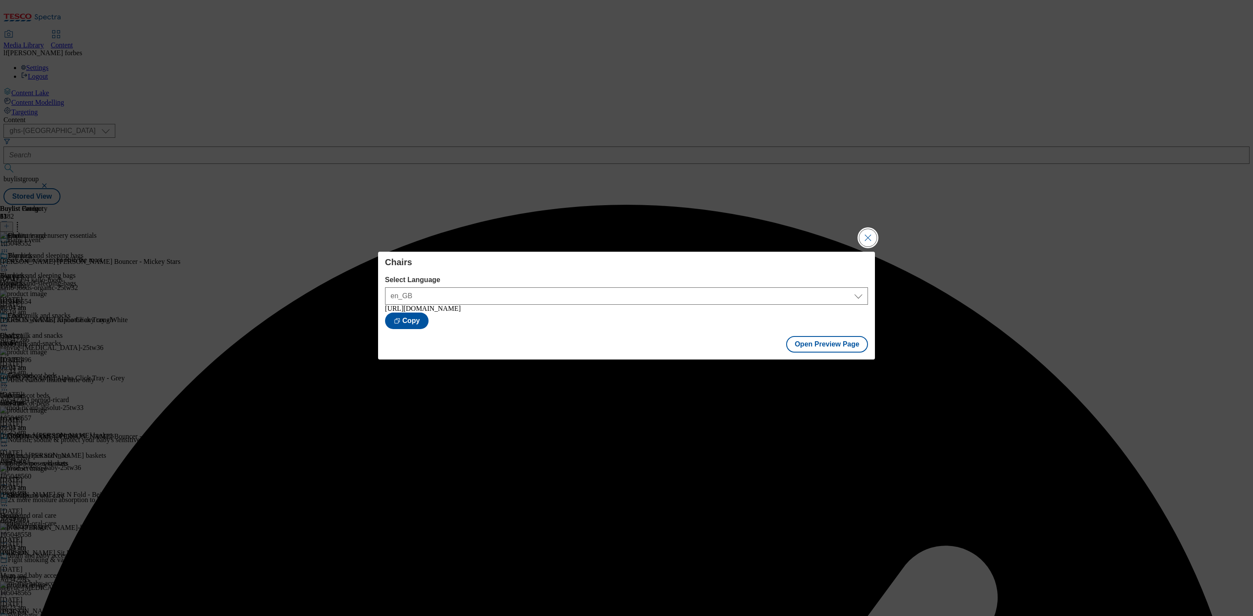
click at [867, 236] on button "Close Modal" at bounding box center [867, 237] width 17 height 17
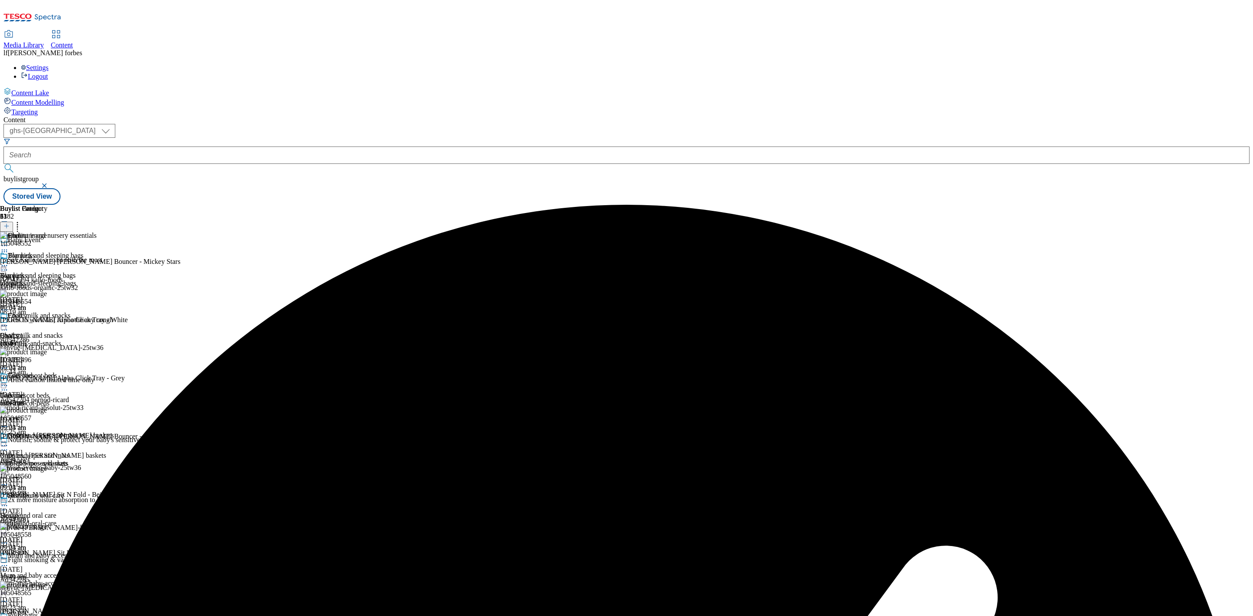
click at [9, 321] on icon at bounding box center [4, 325] width 9 height 9
click at [46, 411] on span "Publish" at bounding box center [36, 414] width 19 height 7
click at [57, 372] on div "Cots and cot beds" at bounding box center [32, 376] width 49 height 8
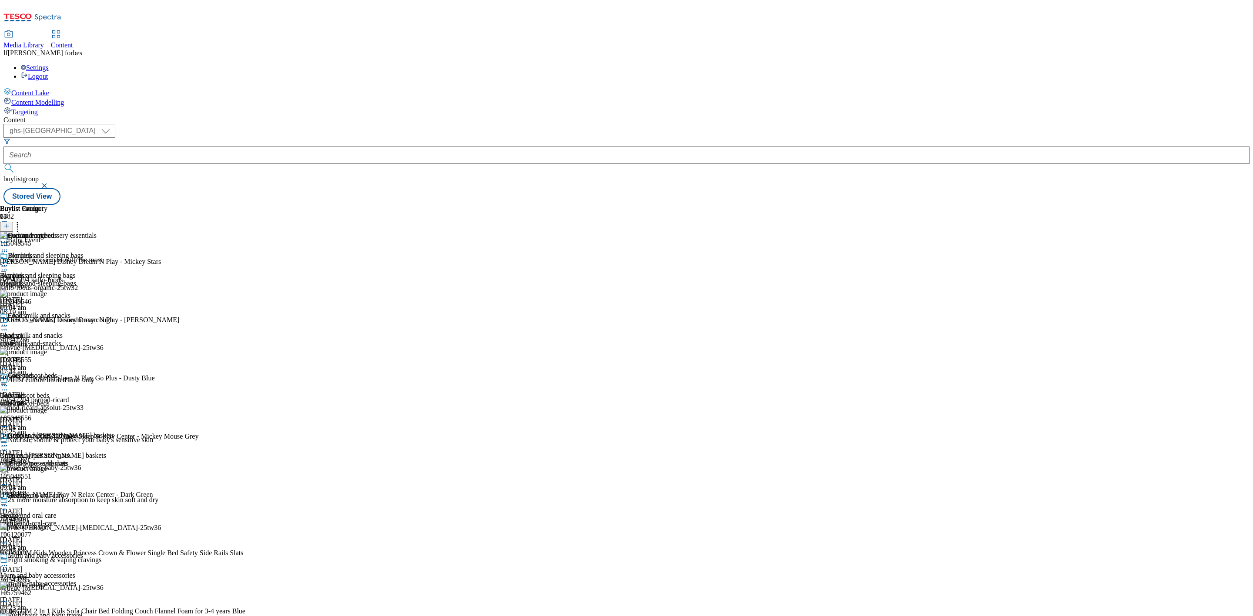
click at [9, 382] on icon at bounding box center [4, 386] width 9 height 9
click at [55, 481] on span "Un-publish" at bounding box center [41, 484] width 28 height 7
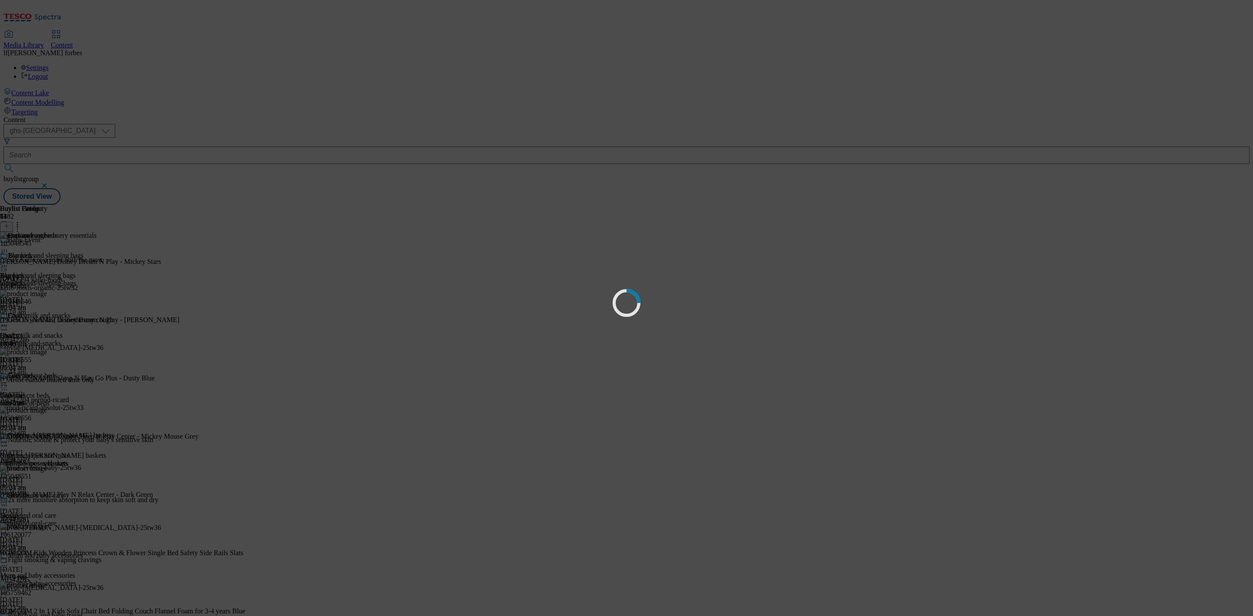
scroll to position [0, 0]
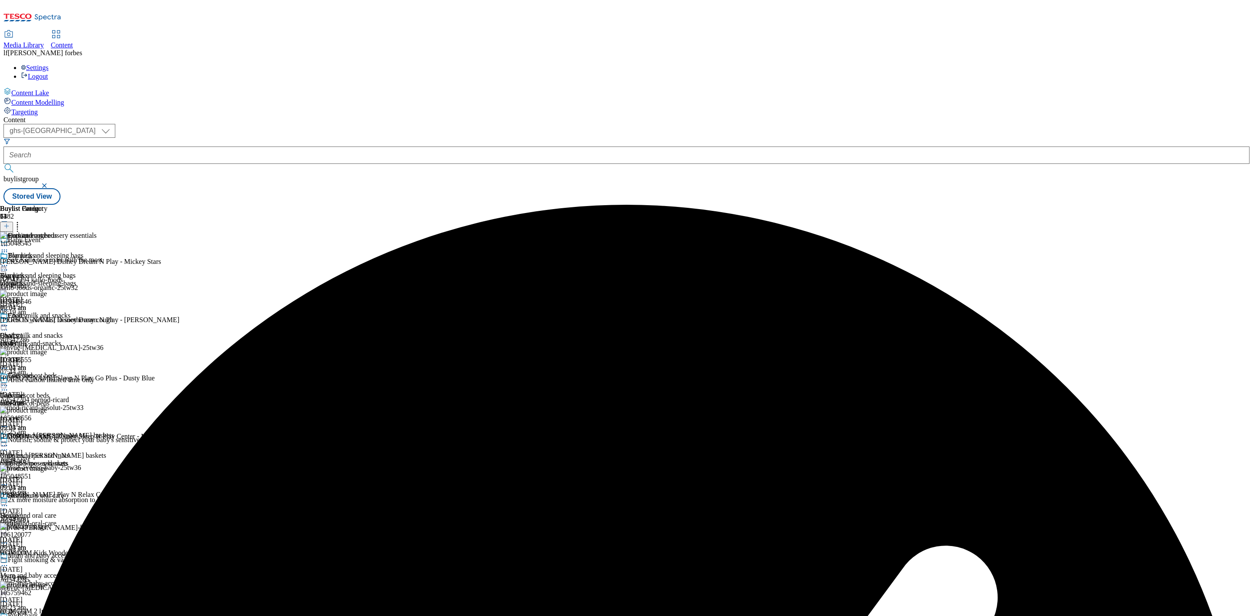
click at [9, 382] on icon at bounding box center [4, 386] width 9 height 9
click at [114, 449] on li "Un-preview" at bounding box center [65, 454] width 97 height 10
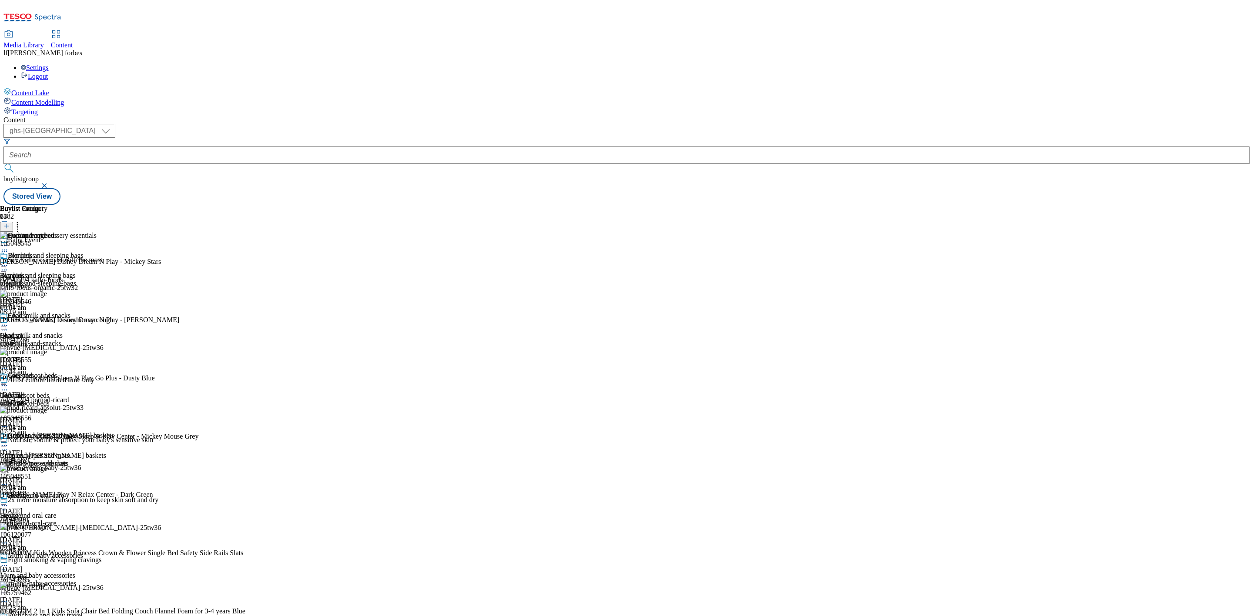
click at [9, 382] on icon at bounding box center [4, 386] width 9 height 9
click at [56, 451] on span "Un-preview" at bounding box center [41, 454] width 29 height 7
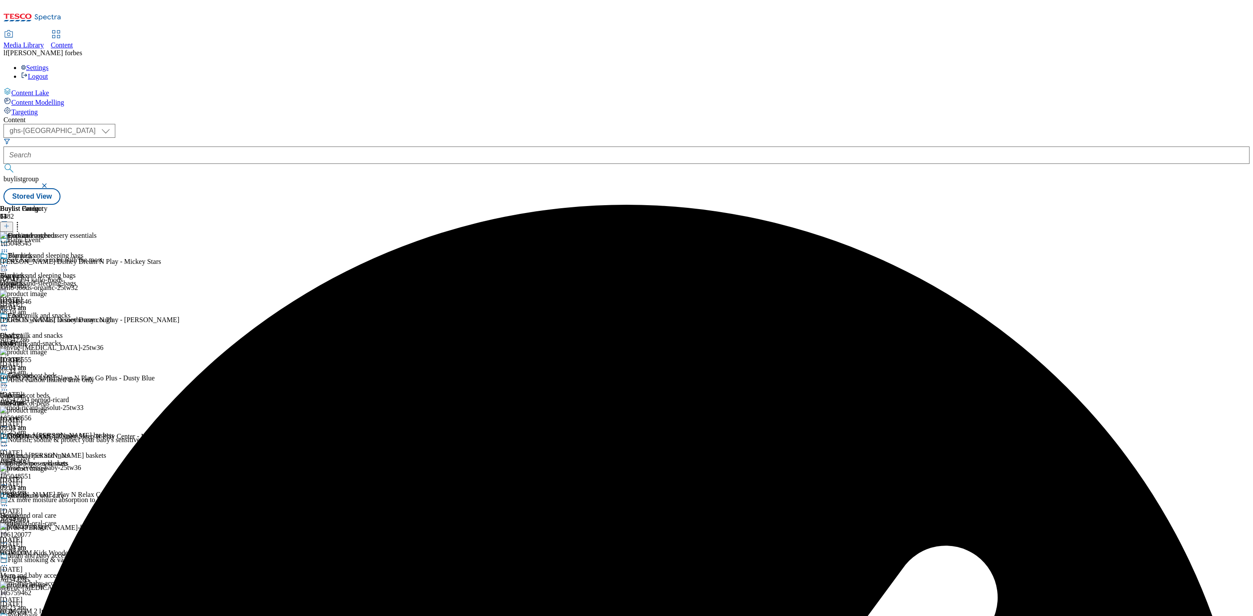
click at [9, 382] on icon at bounding box center [4, 386] width 9 height 9
click at [51, 439] on button "Preview" at bounding box center [33, 444] width 33 height 10
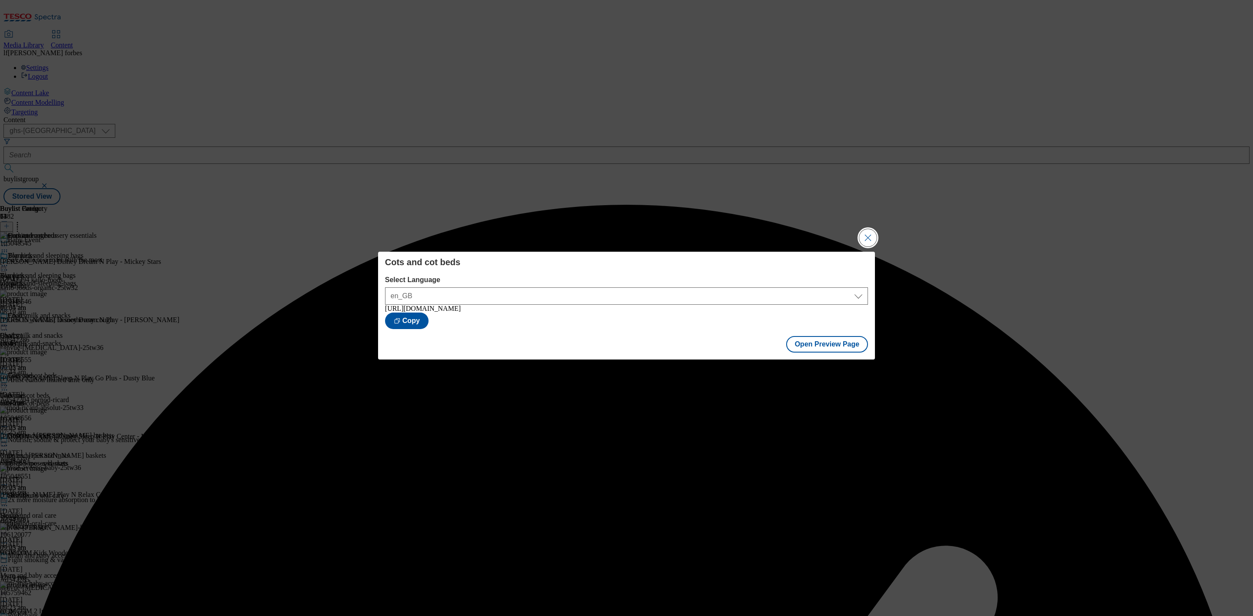
click at [865, 235] on button "Close Modal" at bounding box center [867, 237] width 17 height 17
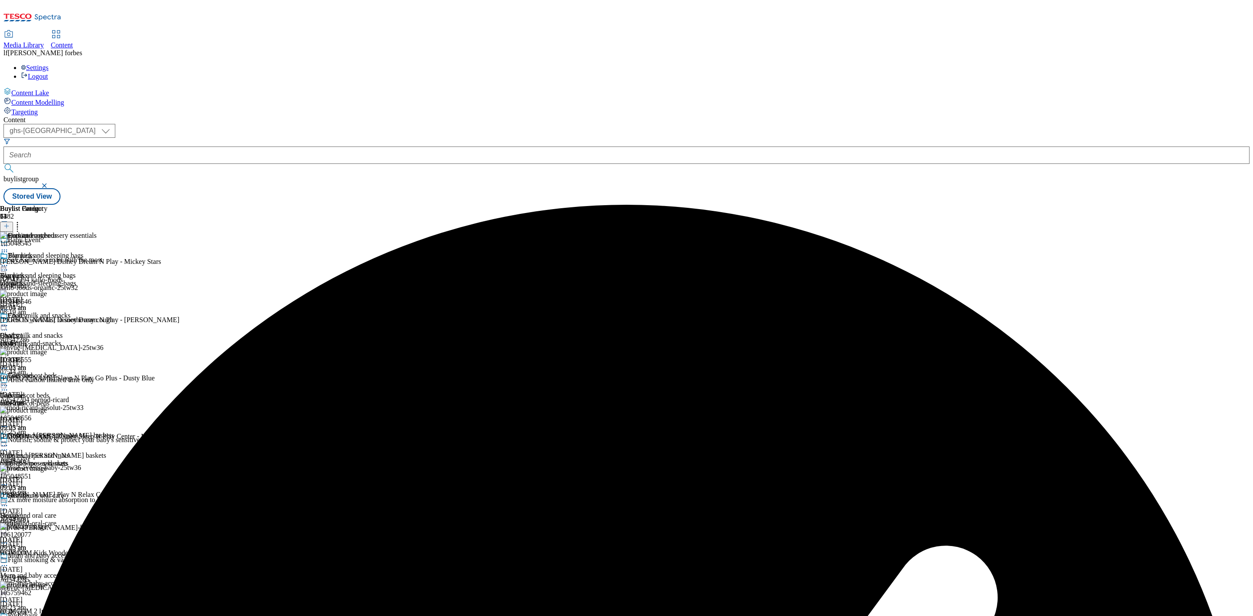
click at [9, 382] on icon at bounding box center [4, 386] width 9 height 9
click at [46, 471] on span "Publish" at bounding box center [36, 474] width 19 height 7
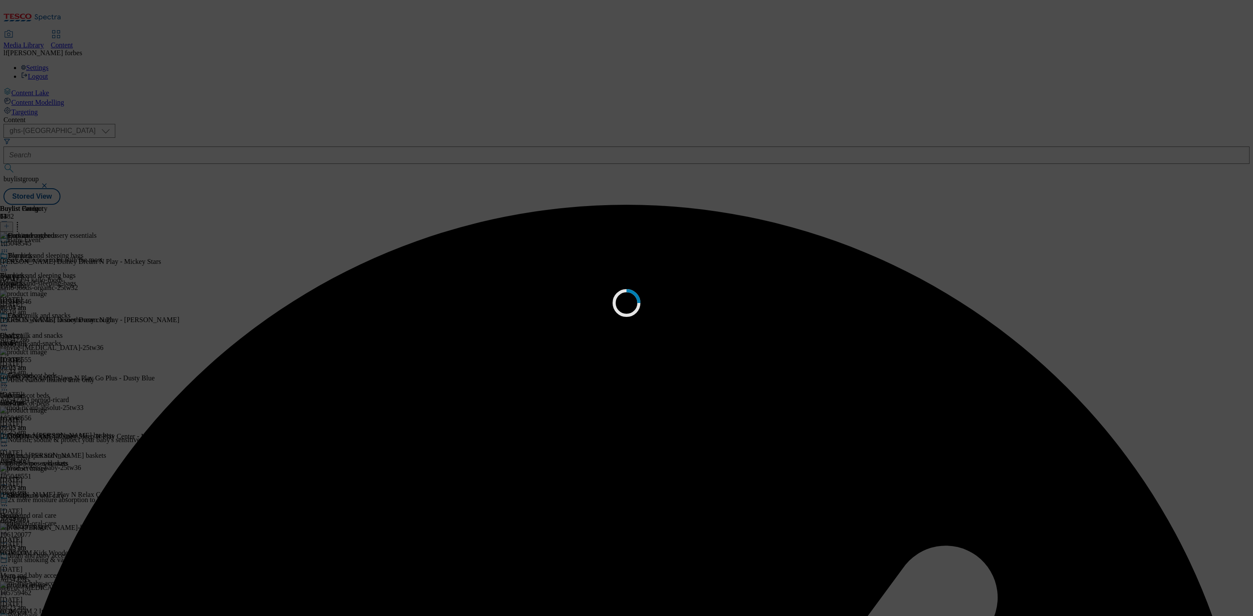
scroll to position [0, 0]
